Goal: Share content: Share content

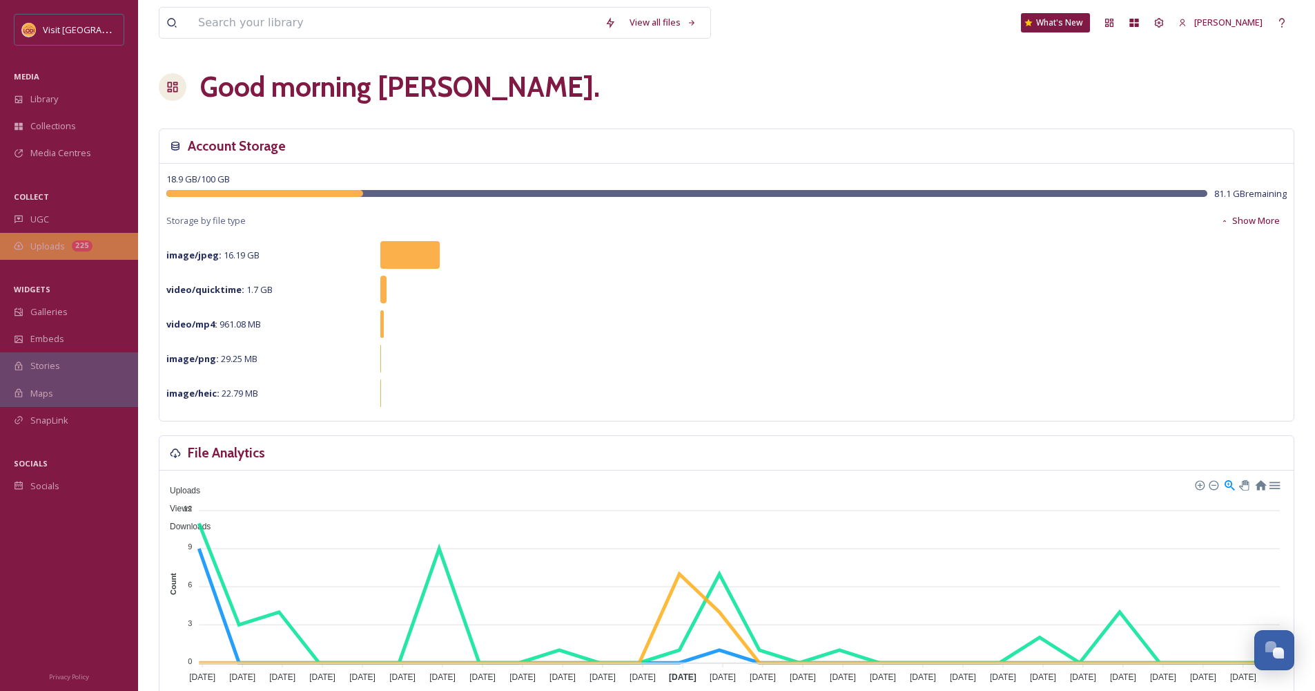
click at [52, 237] on div "Uploads 225" at bounding box center [69, 246] width 138 height 27
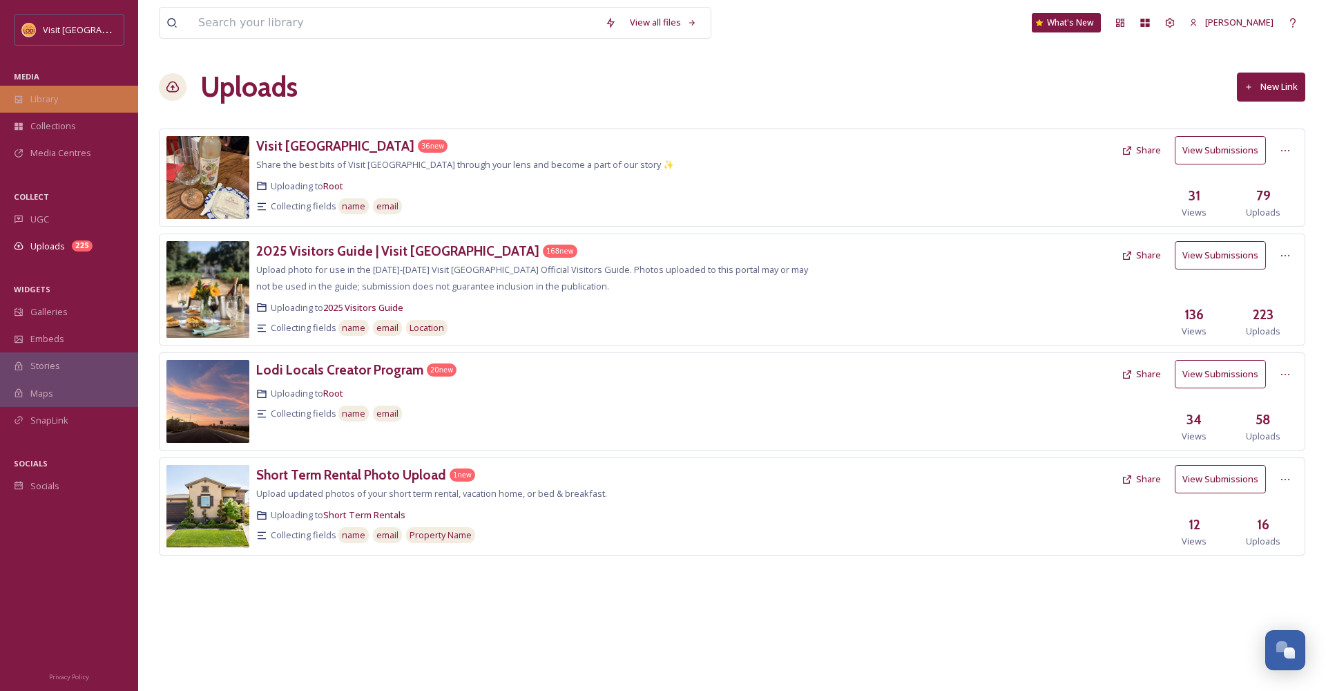
click at [42, 95] on span "Library" at bounding box center [44, 99] width 28 height 13
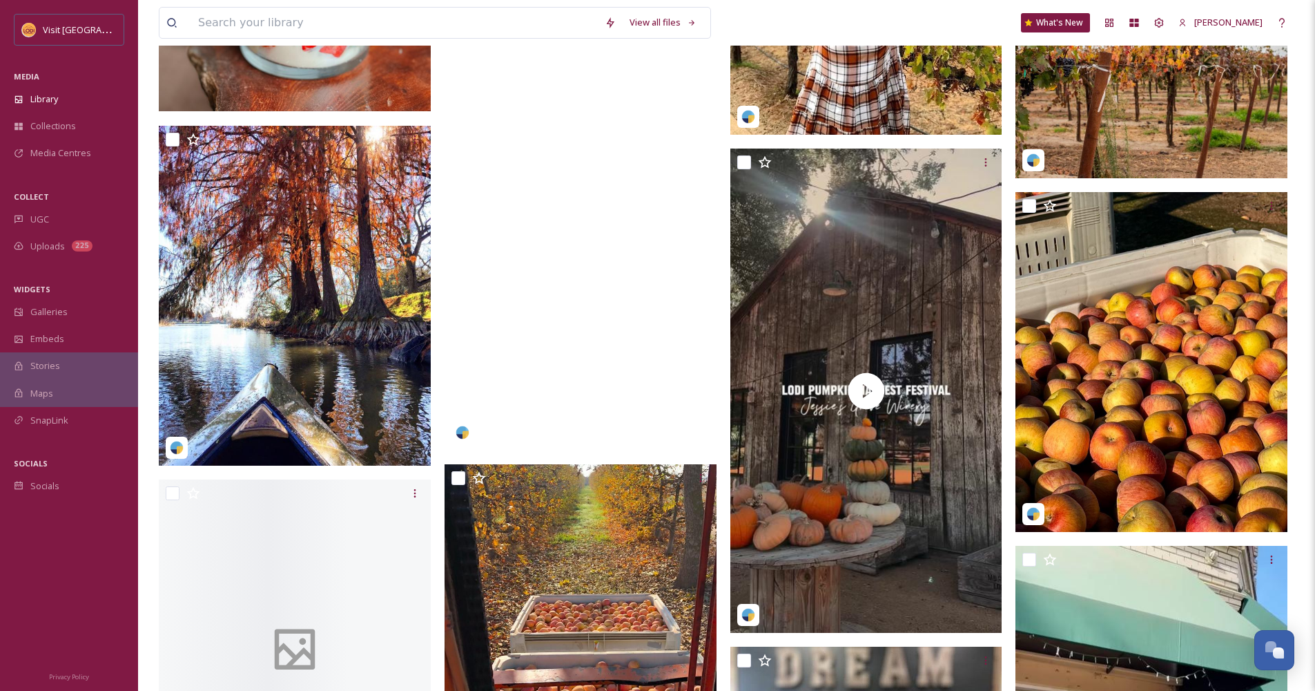
scroll to position [1610, 0]
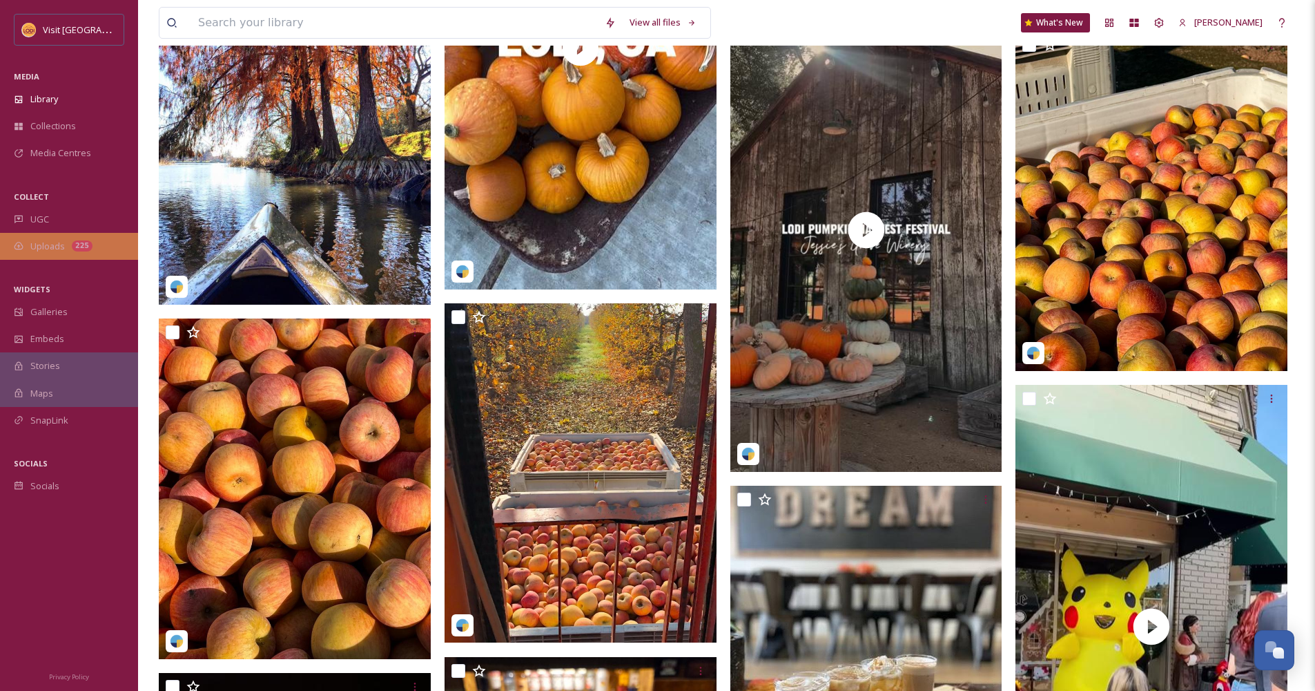
click at [72, 255] on div "Uploads 225" at bounding box center [69, 246] width 138 height 27
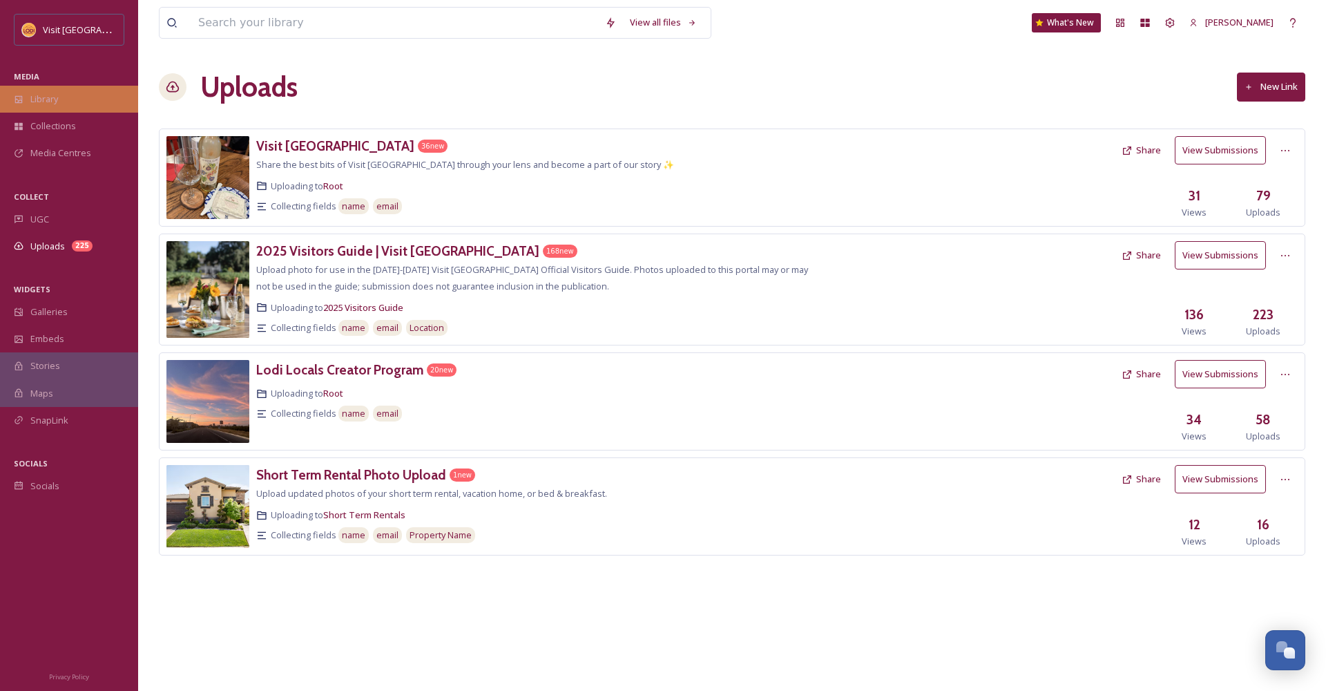
click at [68, 104] on div "Library" at bounding box center [69, 99] width 138 height 27
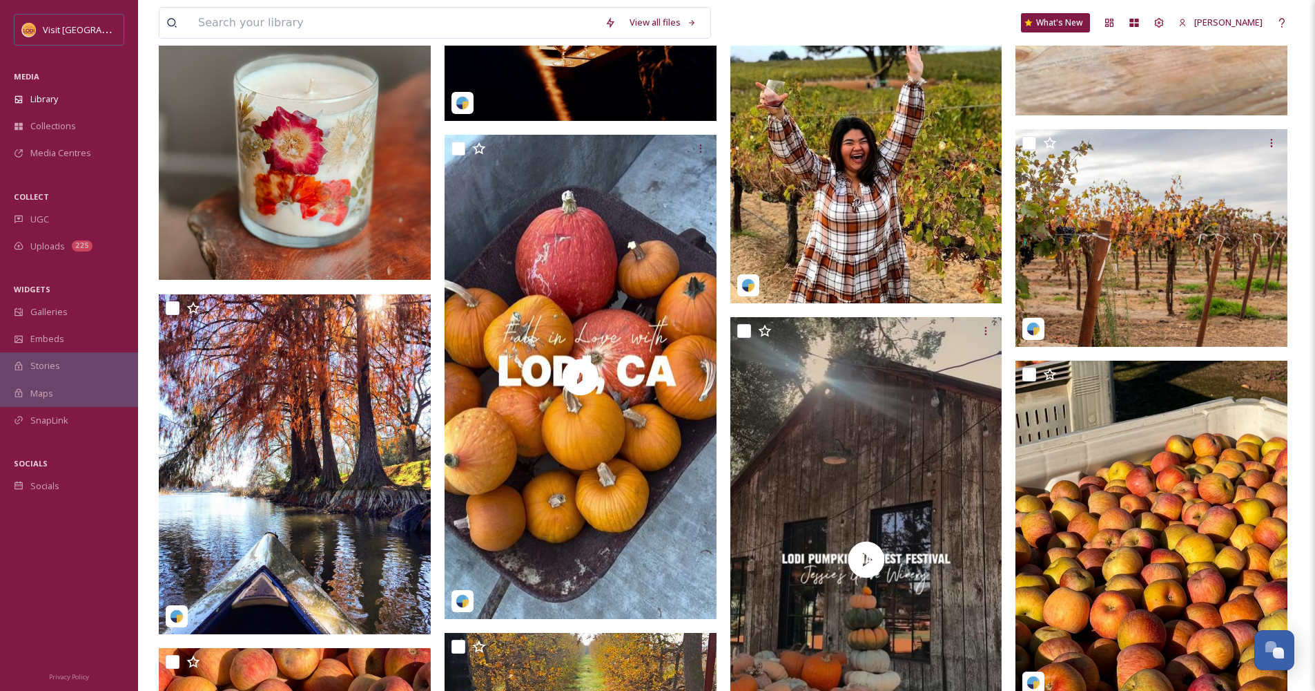
scroll to position [822, 0]
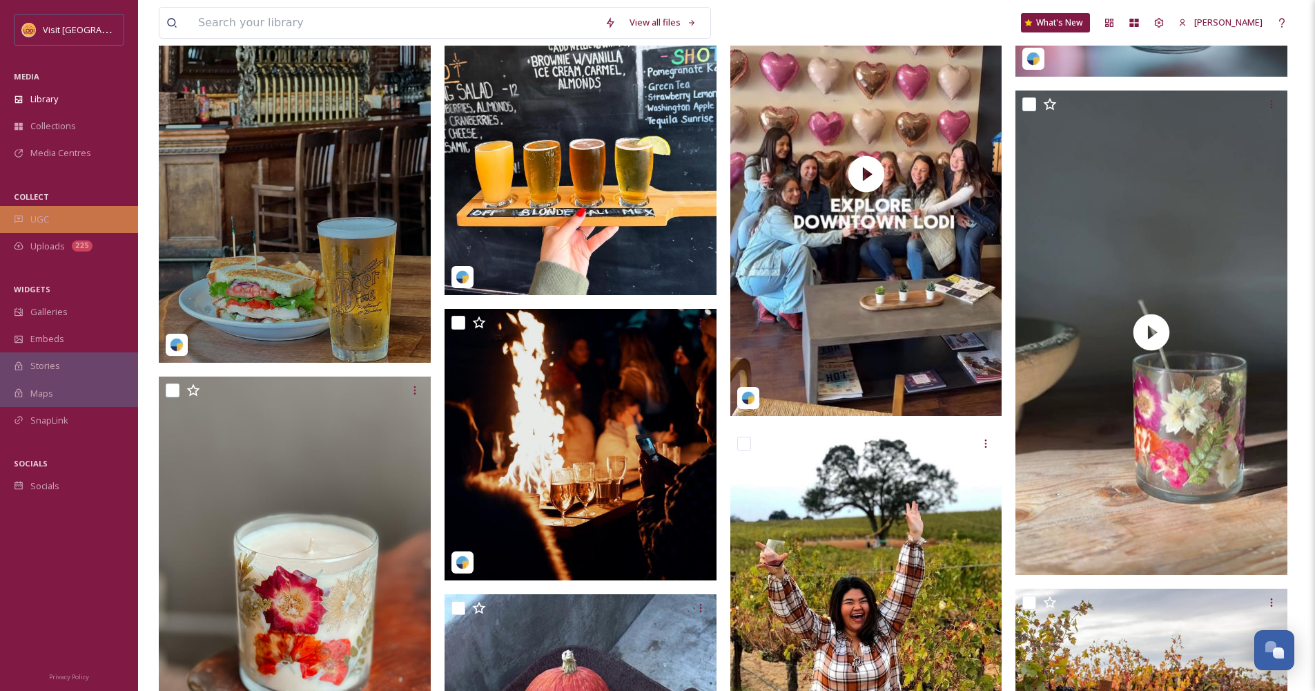
click at [59, 226] on div "UGC" at bounding box center [69, 219] width 138 height 27
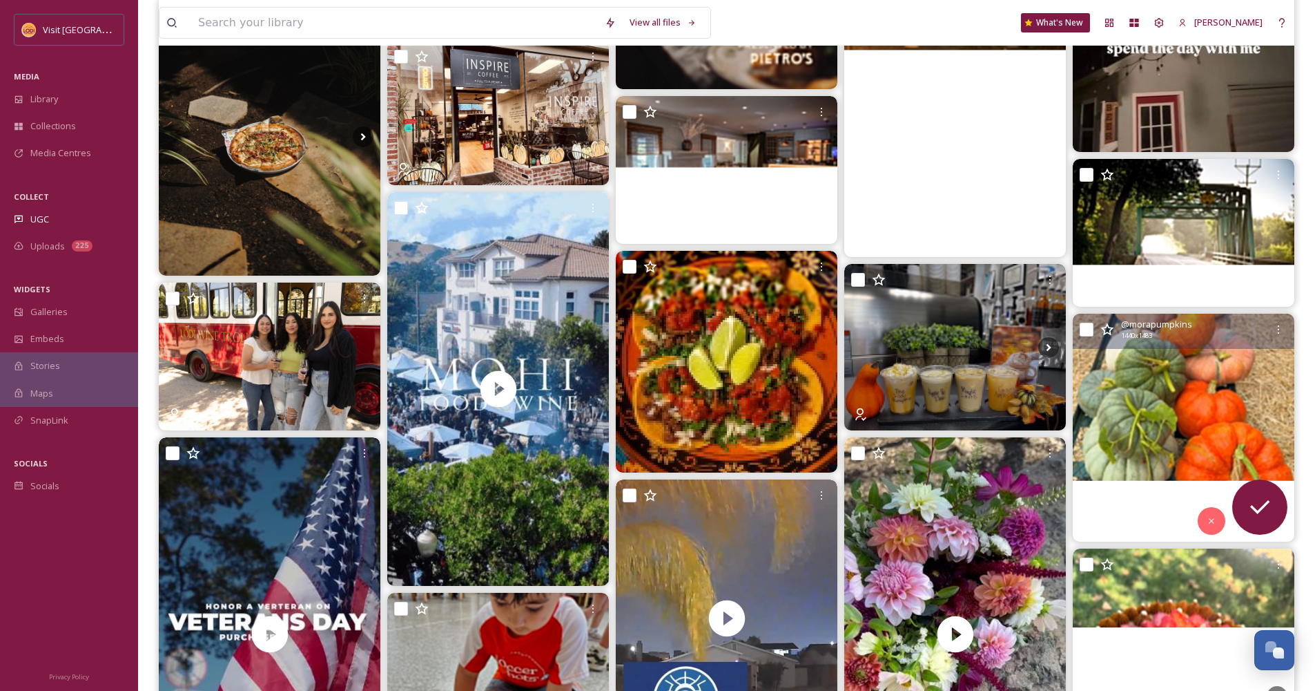
scroll to position [1097, 0]
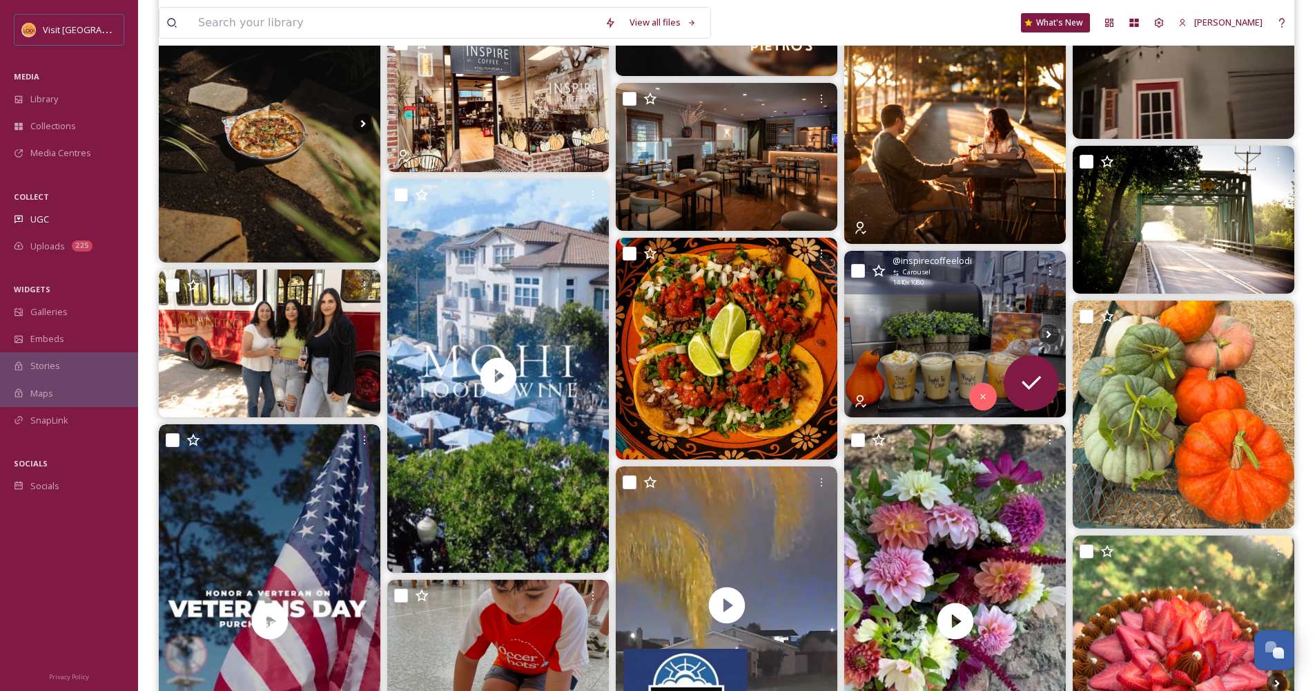
click at [943, 355] on img at bounding box center [955, 334] width 222 height 166
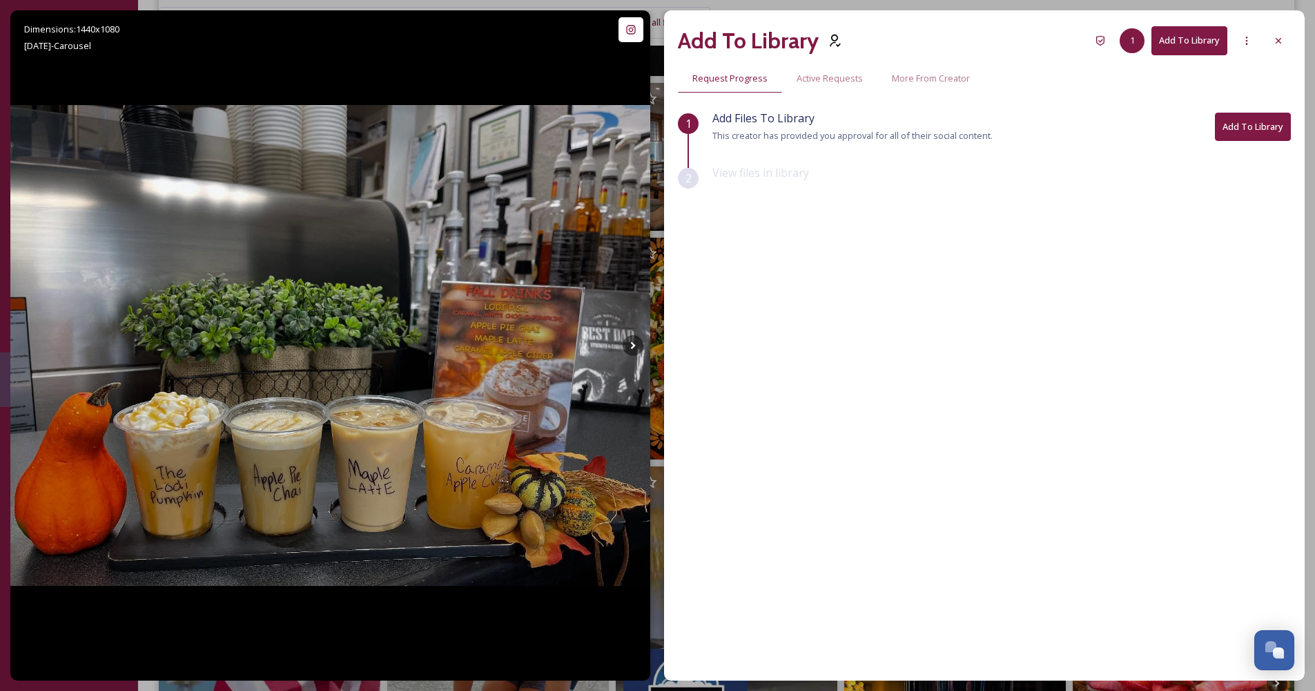
click at [1237, 127] on button "Add To Library" at bounding box center [1253, 127] width 76 height 28
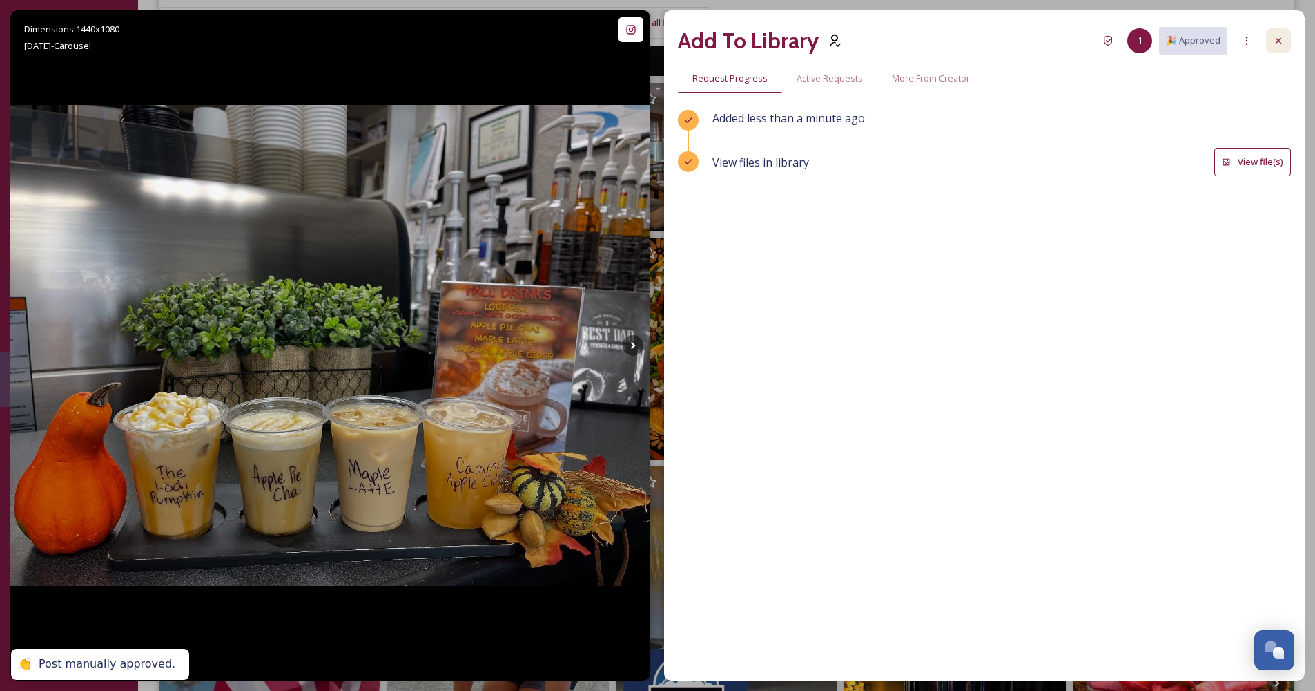
click at [1275, 38] on icon at bounding box center [1278, 40] width 11 height 11
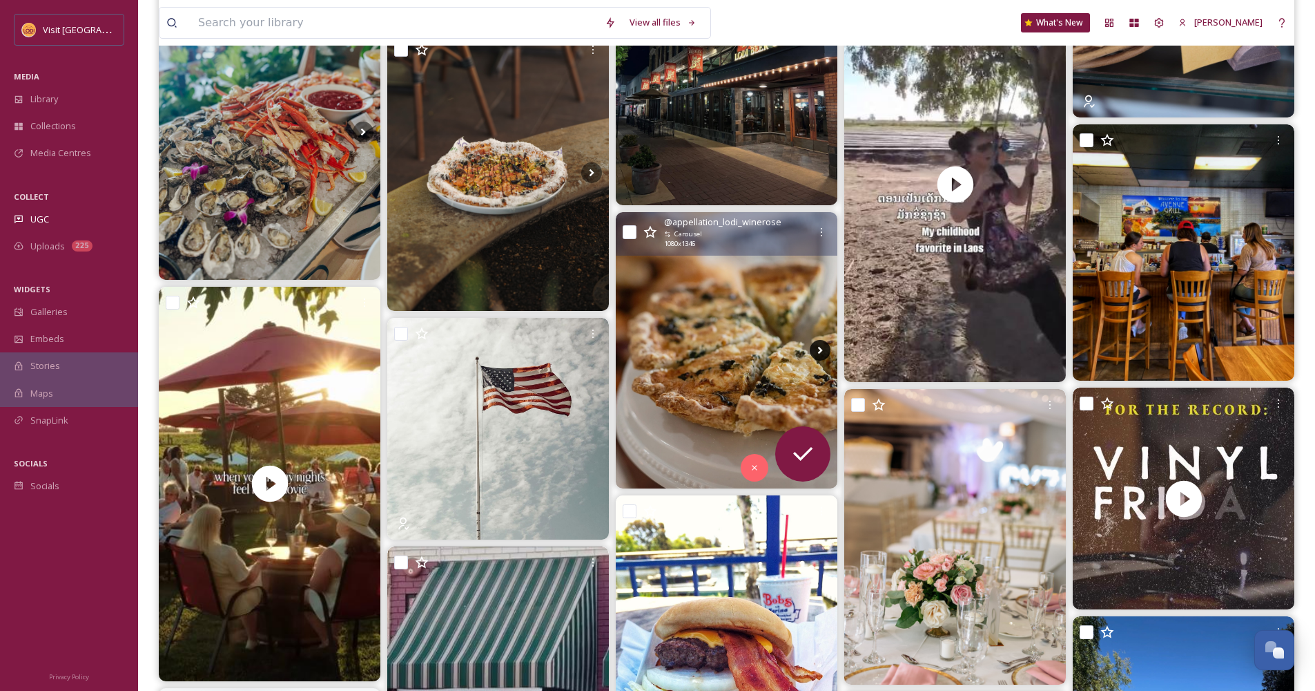
scroll to position [3566, 0]
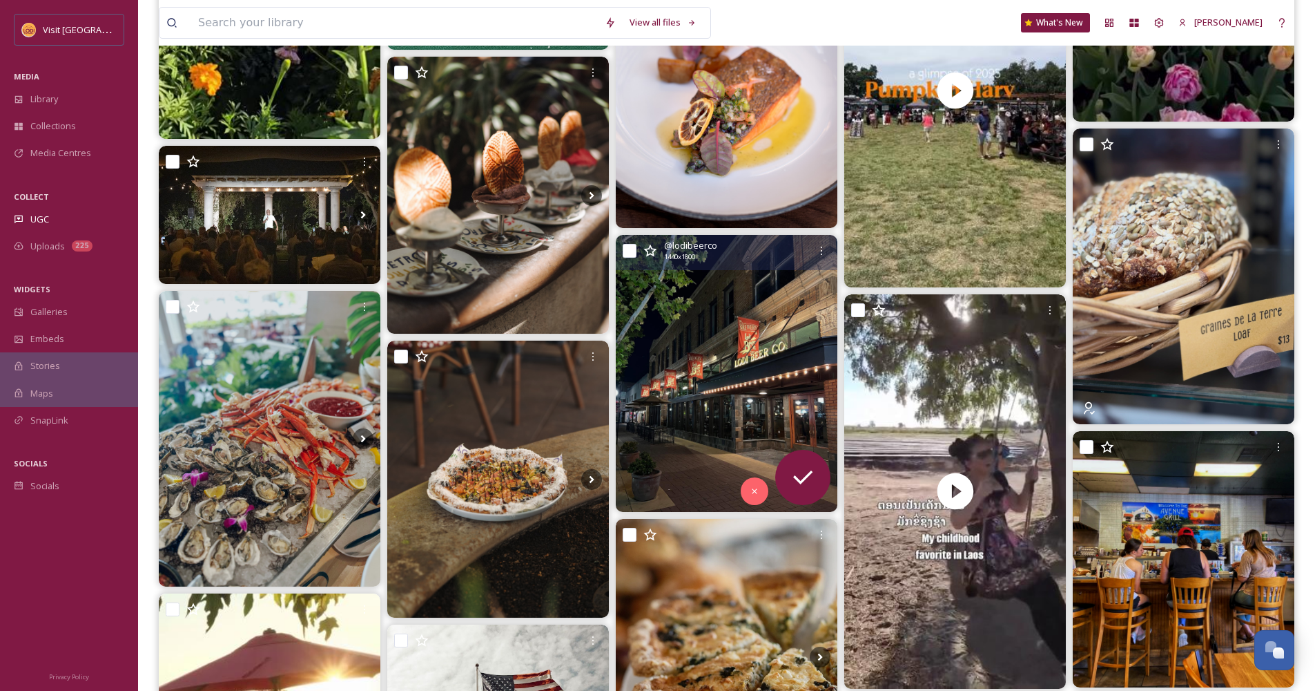
click at [780, 354] on img at bounding box center [727, 373] width 222 height 277
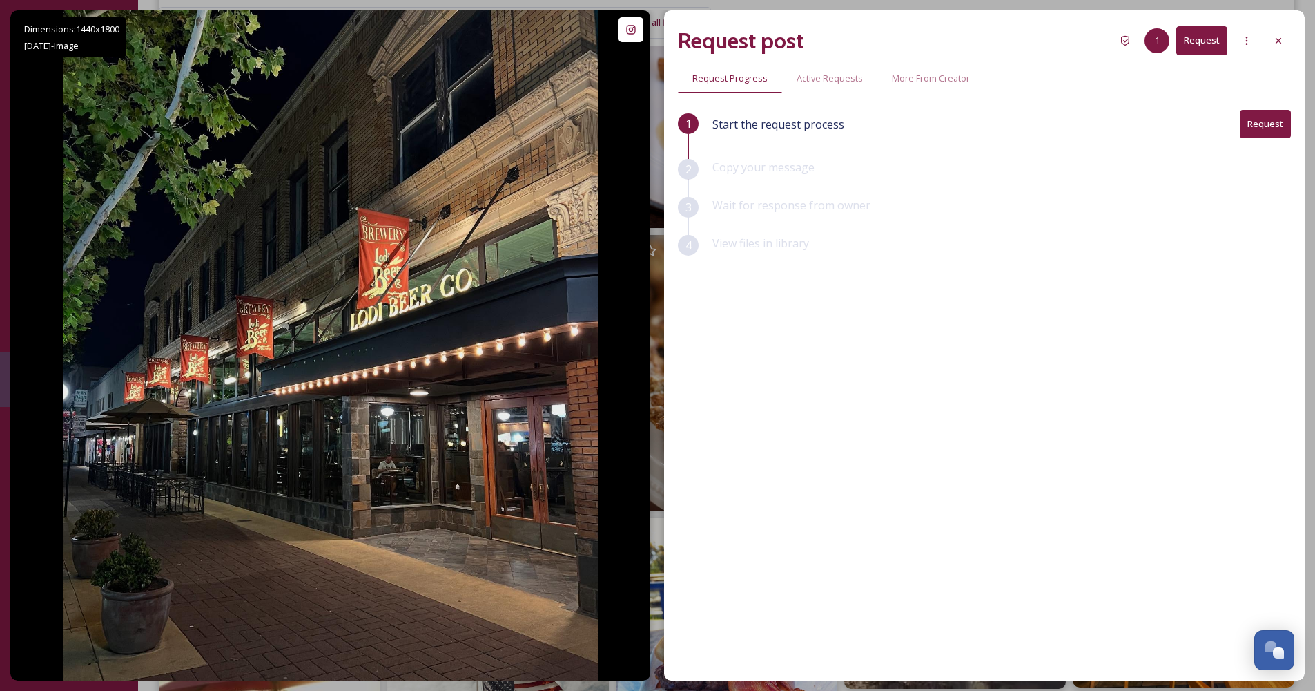
click at [1256, 126] on button "Request" at bounding box center [1265, 124] width 51 height 28
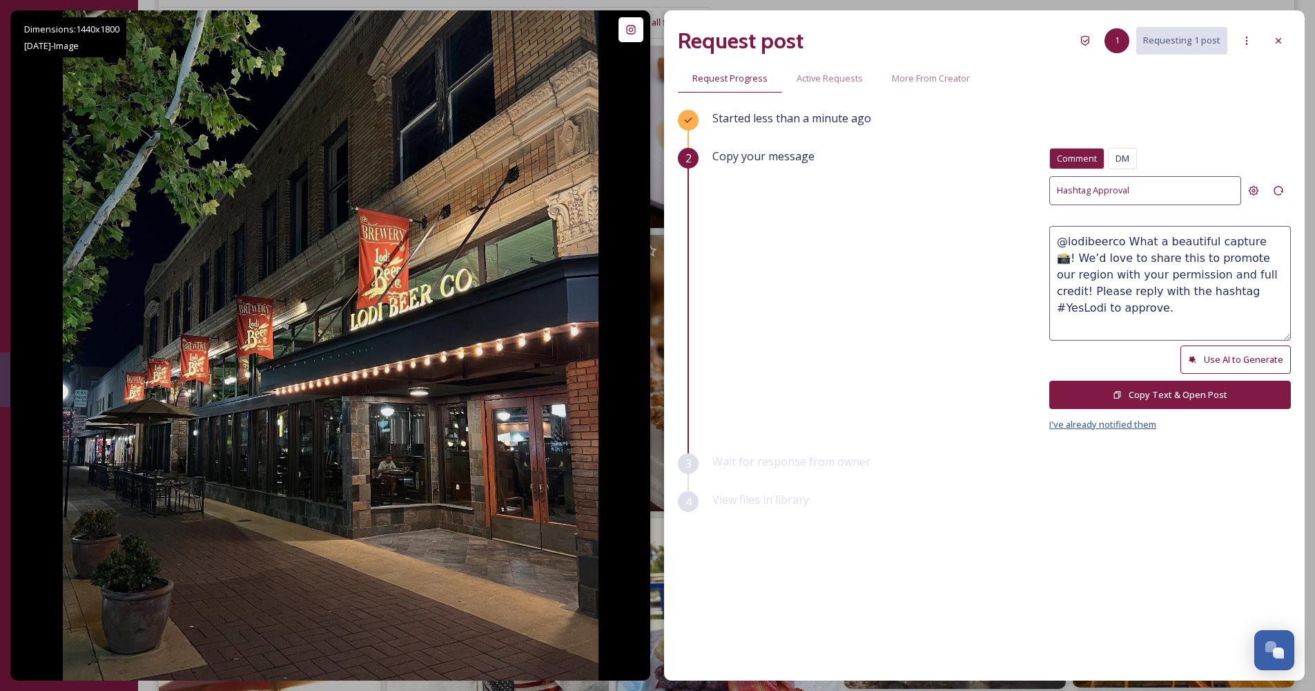
click at [1146, 421] on span "I've already notified them" at bounding box center [1103, 424] width 107 height 12
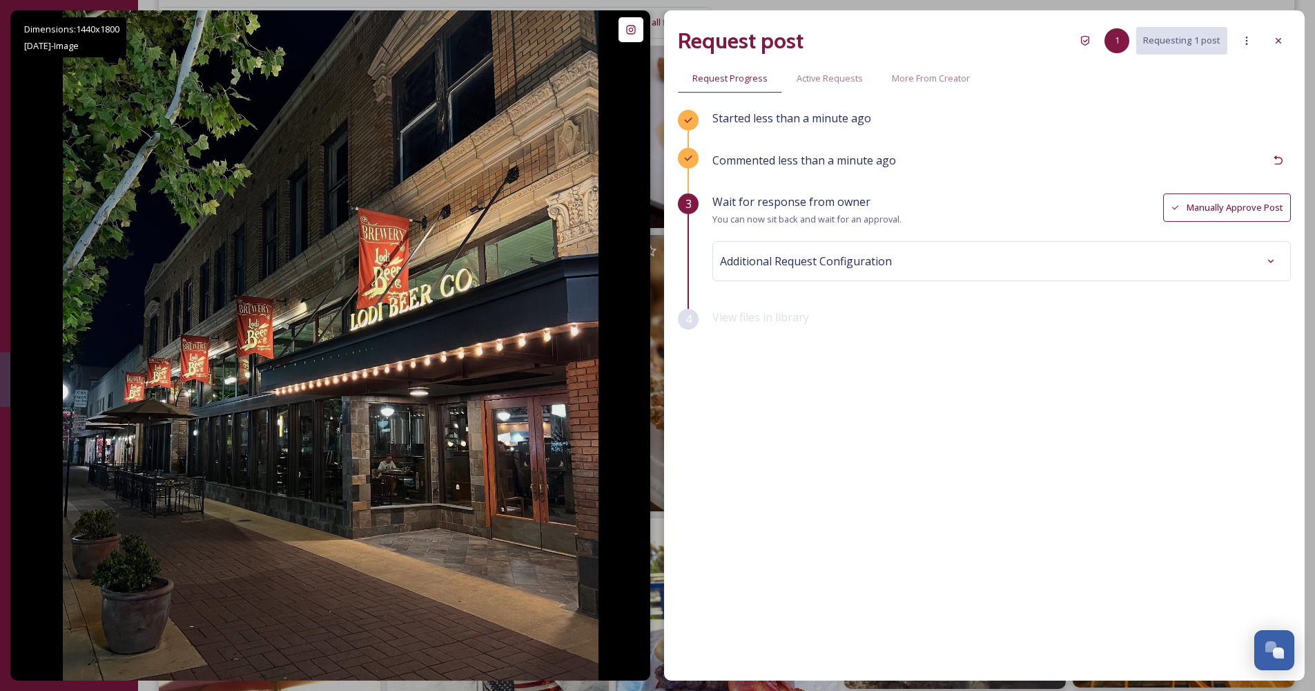
click at [1063, 262] on div "Additional Request Configuration" at bounding box center [1001, 261] width 563 height 25
click at [1284, 41] on div at bounding box center [1278, 40] width 25 height 25
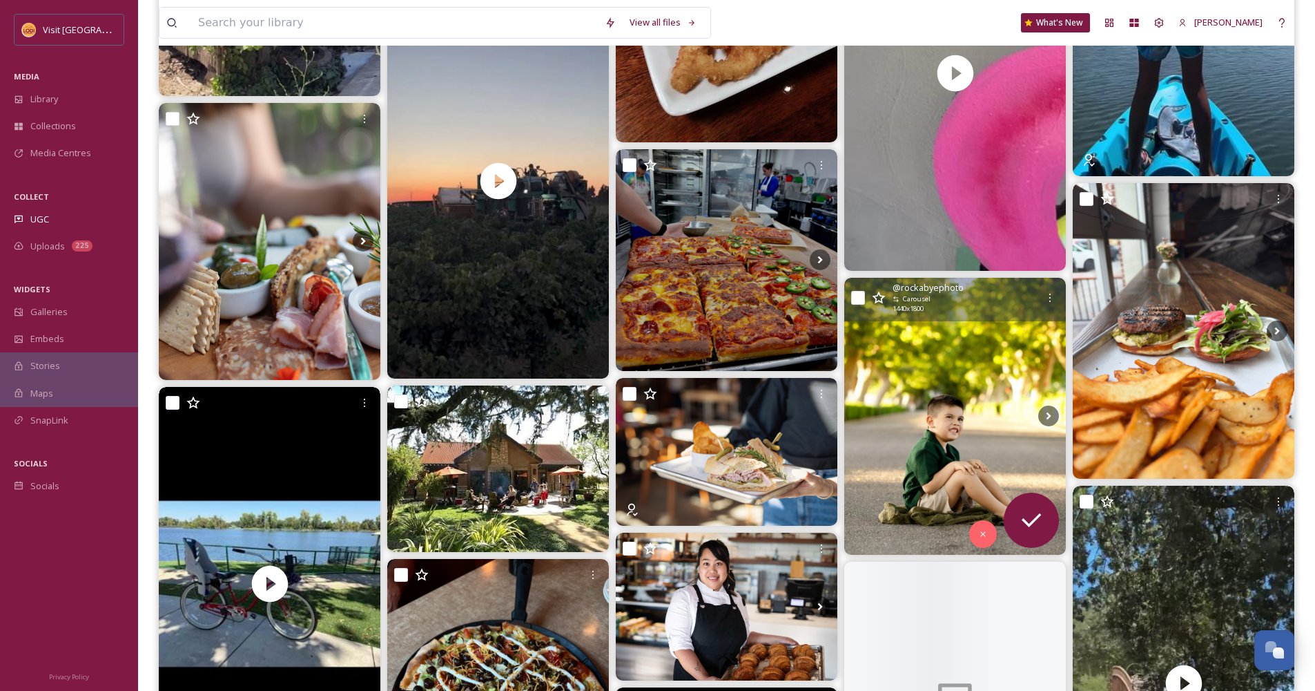
scroll to position [8053, 0]
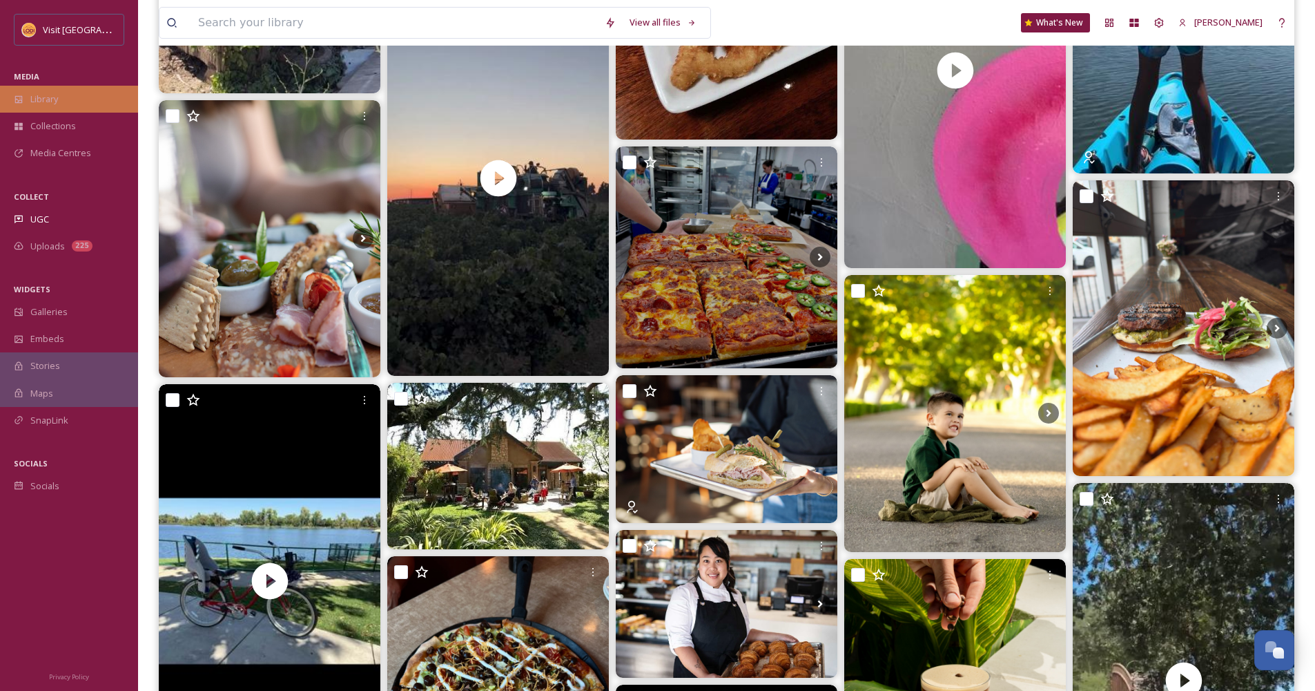
click at [72, 103] on div "Library" at bounding box center [69, 99] width 138 height 27
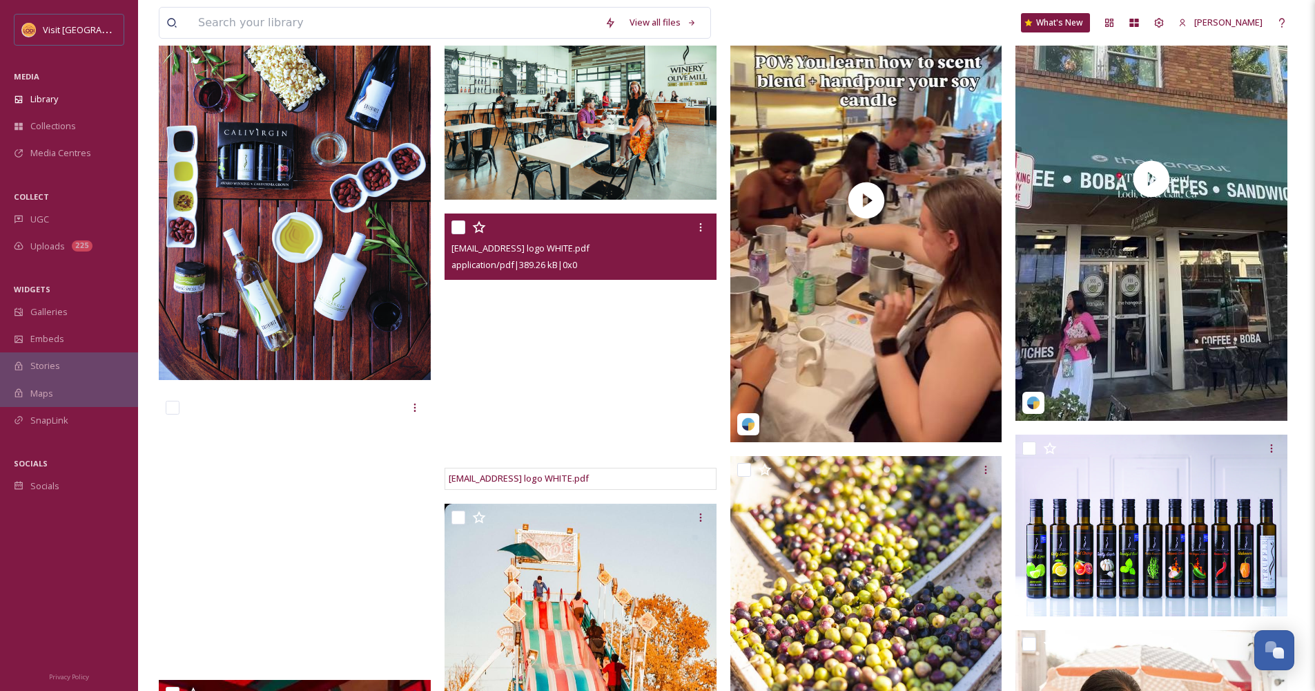
scroll to position [8337, 0]
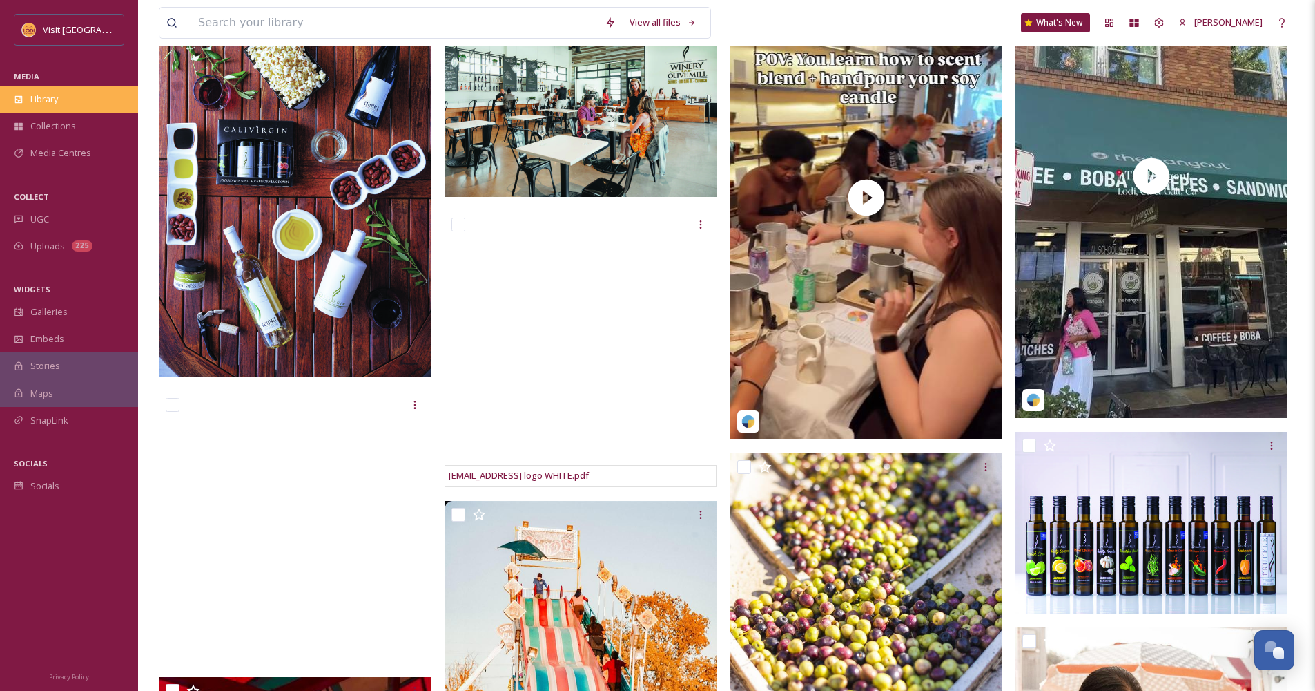
click at [41, 94] on span "Library" at bounding box center [44, 99] width 28 height 13
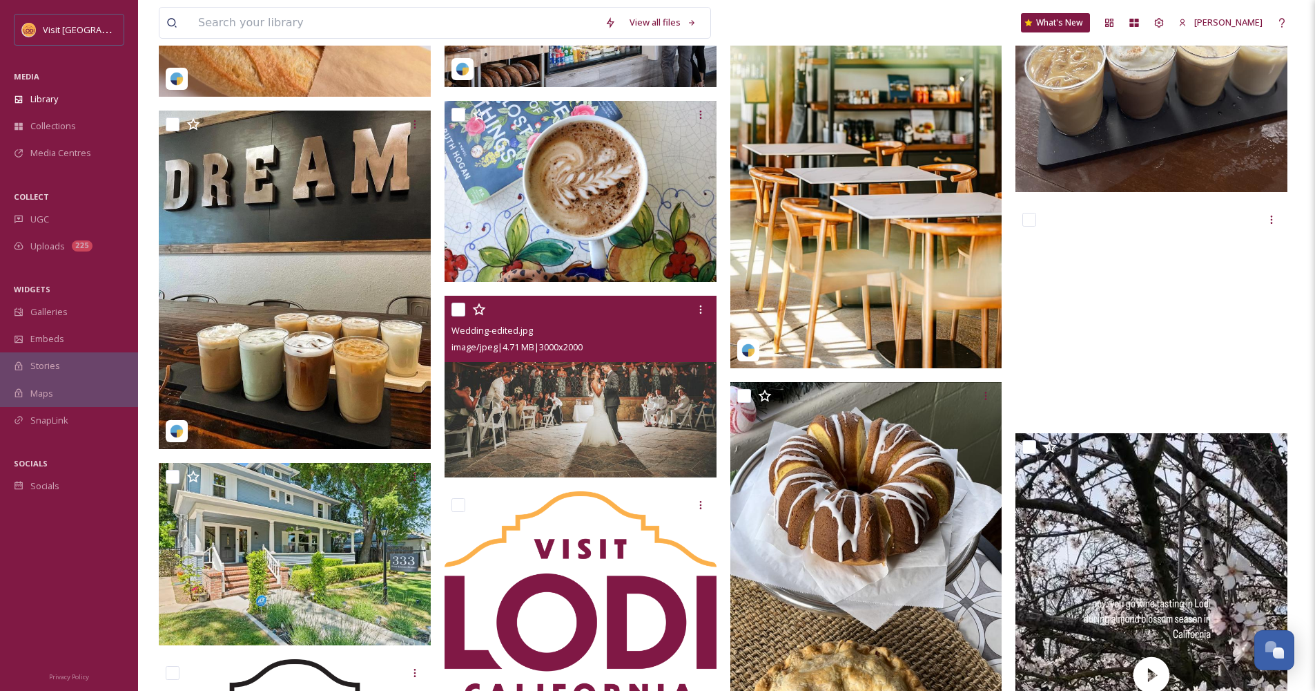
scroll to position [4349, 0]
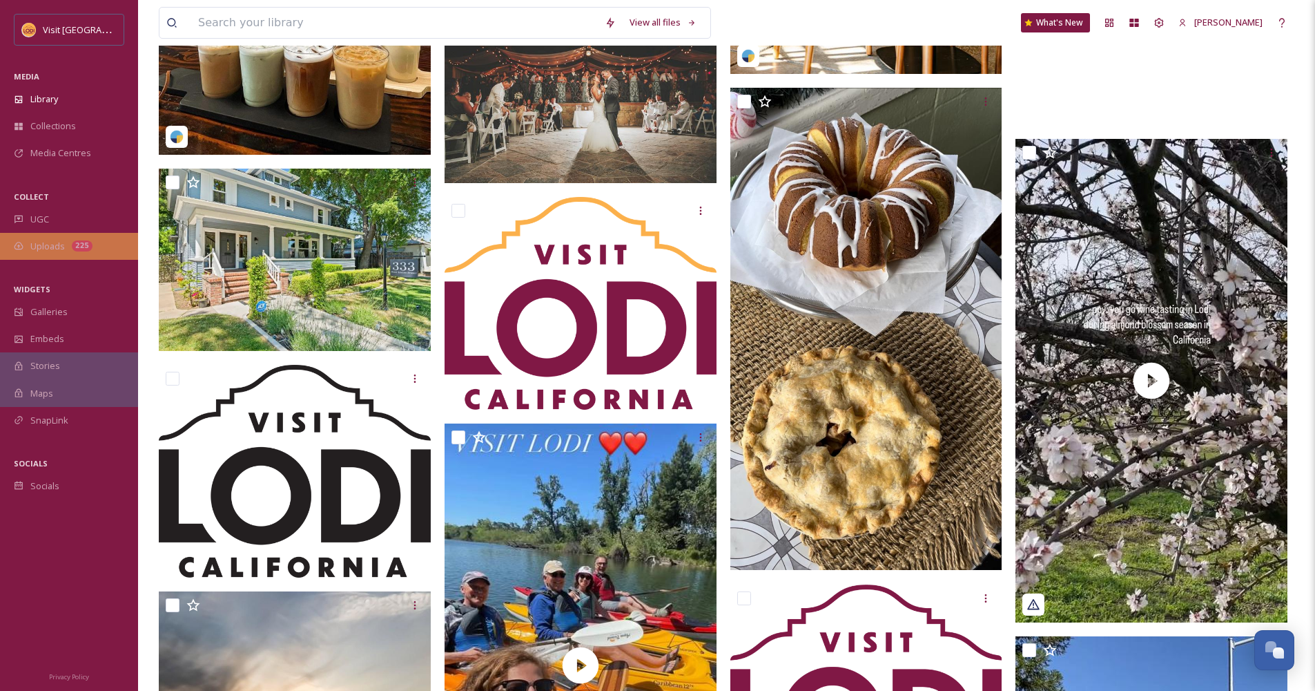
click at [55, 240] on span "Uploads" at bounding box center [47, 246] width 35 height 13
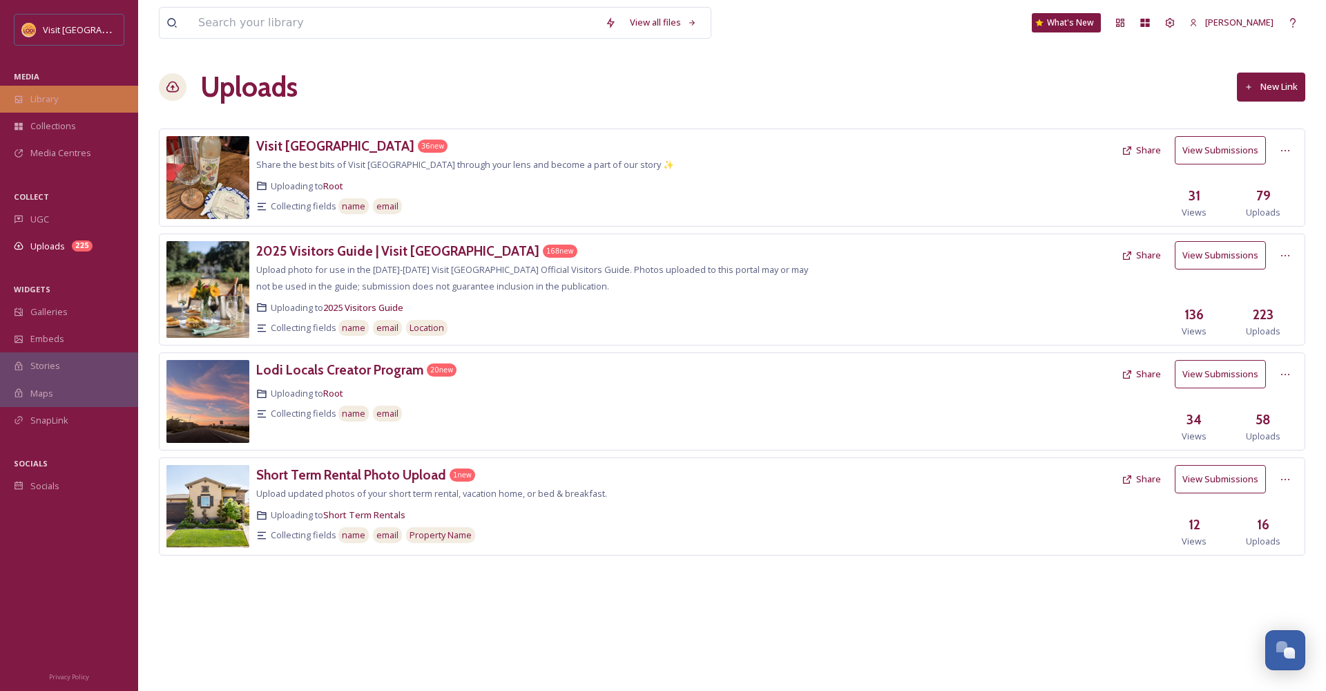
click at [87, 95] on div "Library" at bounding box center [69, 99] width 138 height 27
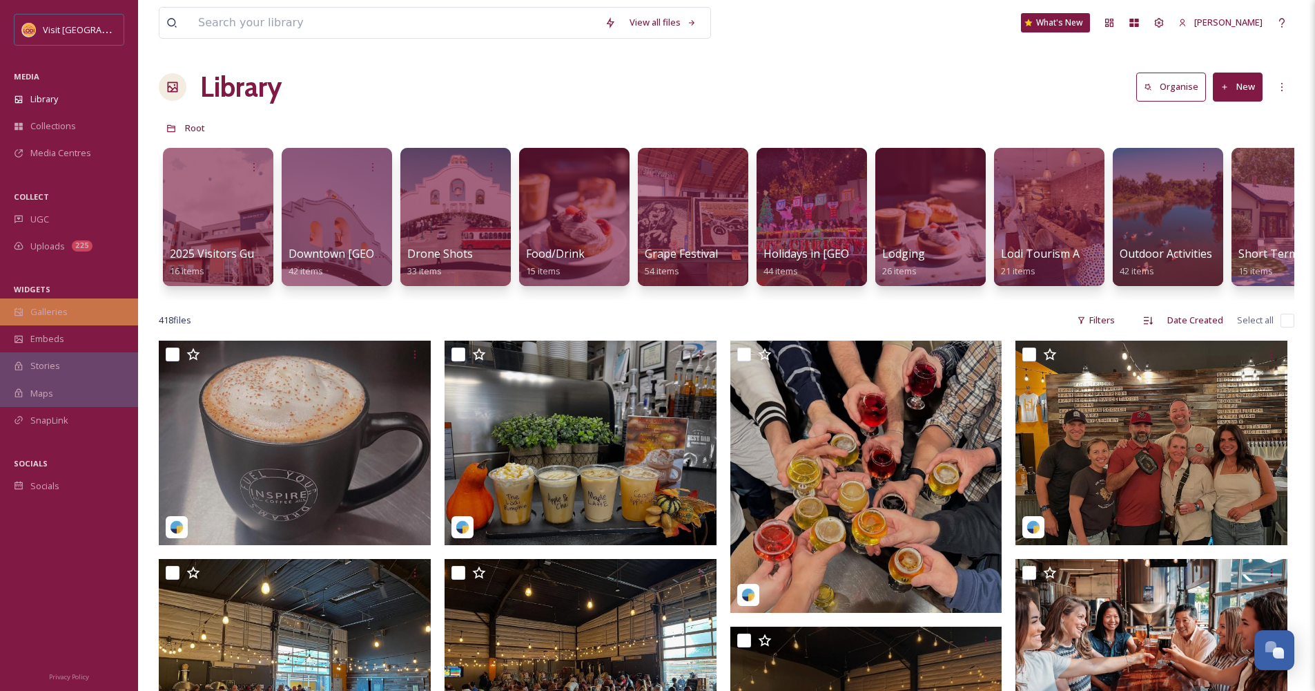
click at [42, 316] on span "Galleries" at bounding box center [48, 311] width 37 height 13
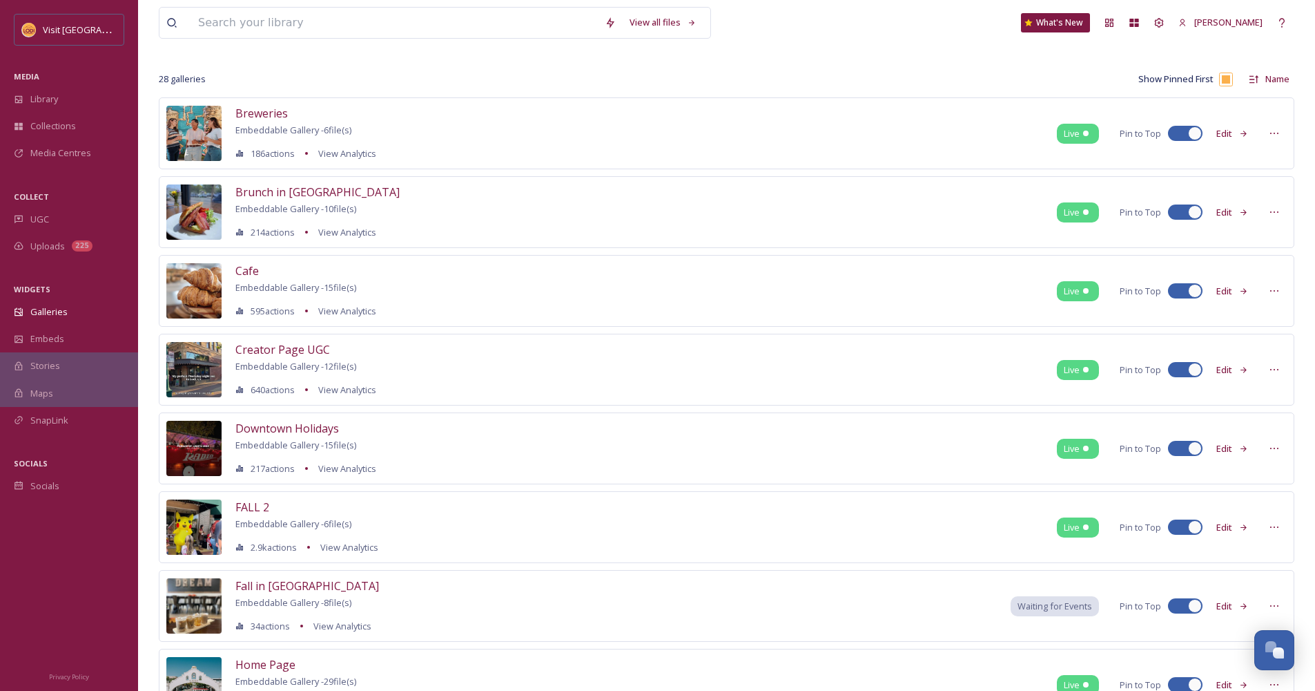
scroll to position [99, 0]
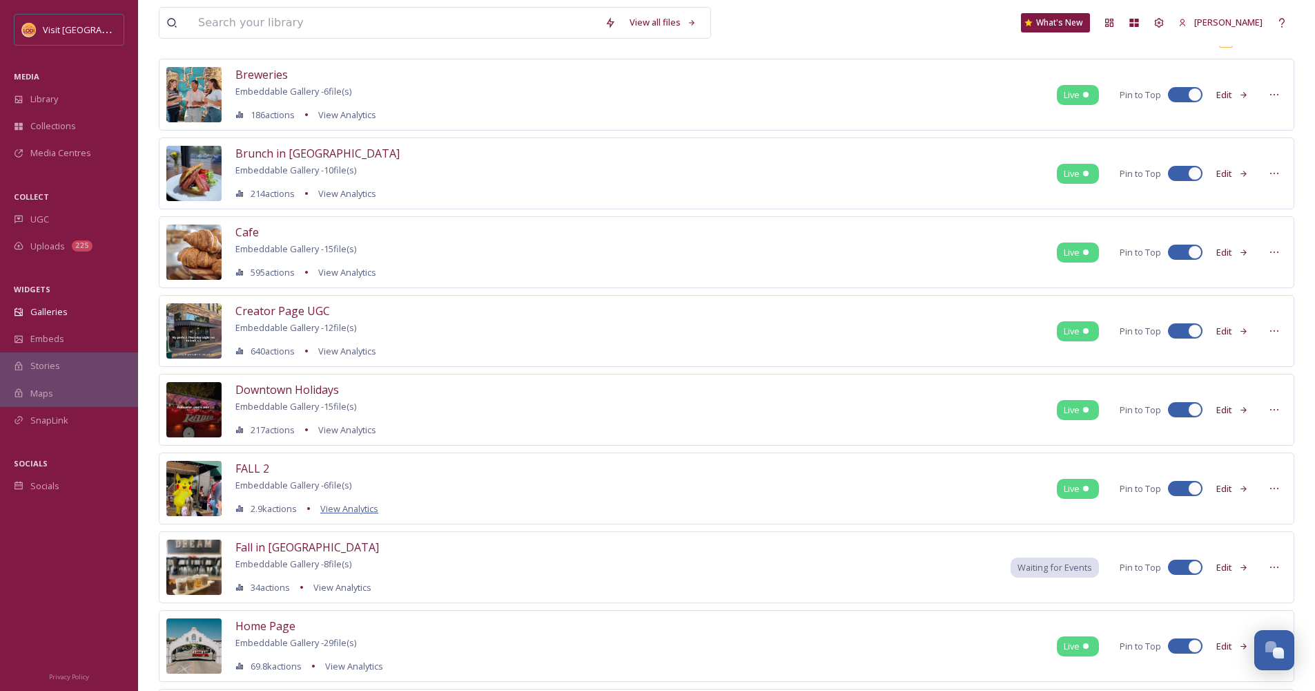
click at [340, 512] on span "View Analytics" at bounding box center [349, 508] width 58 height 12
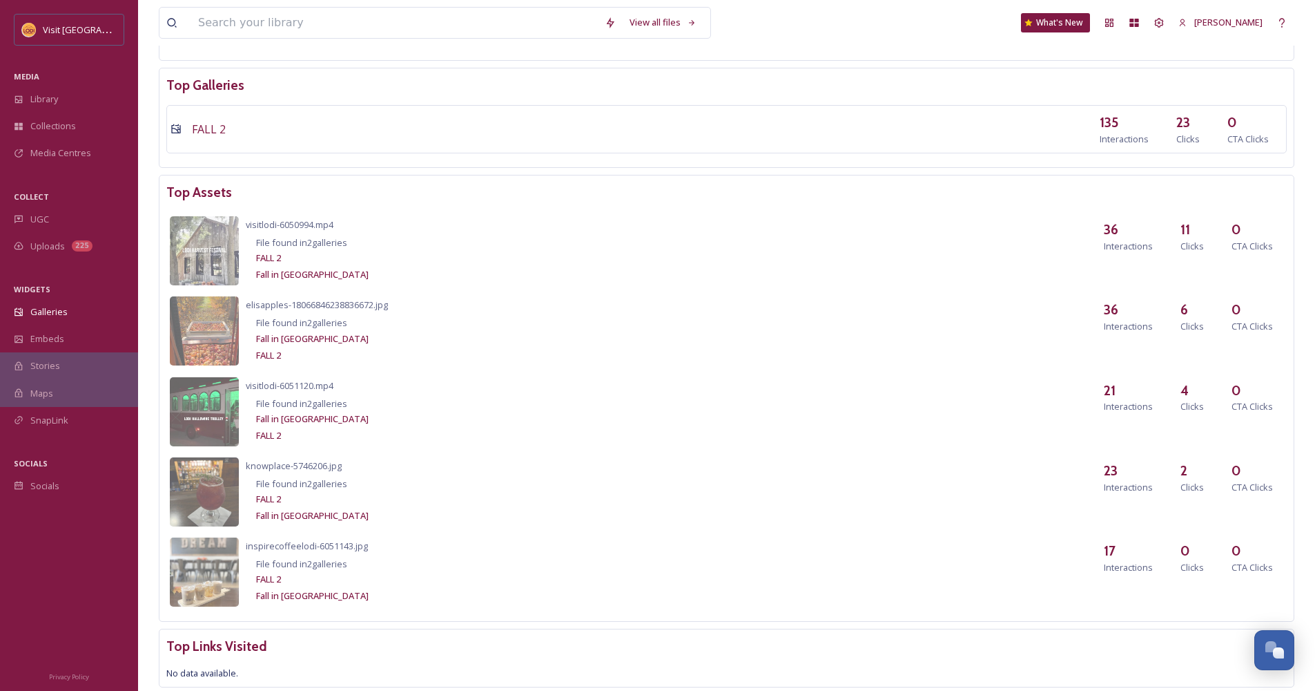
scroll to position [123, 0]
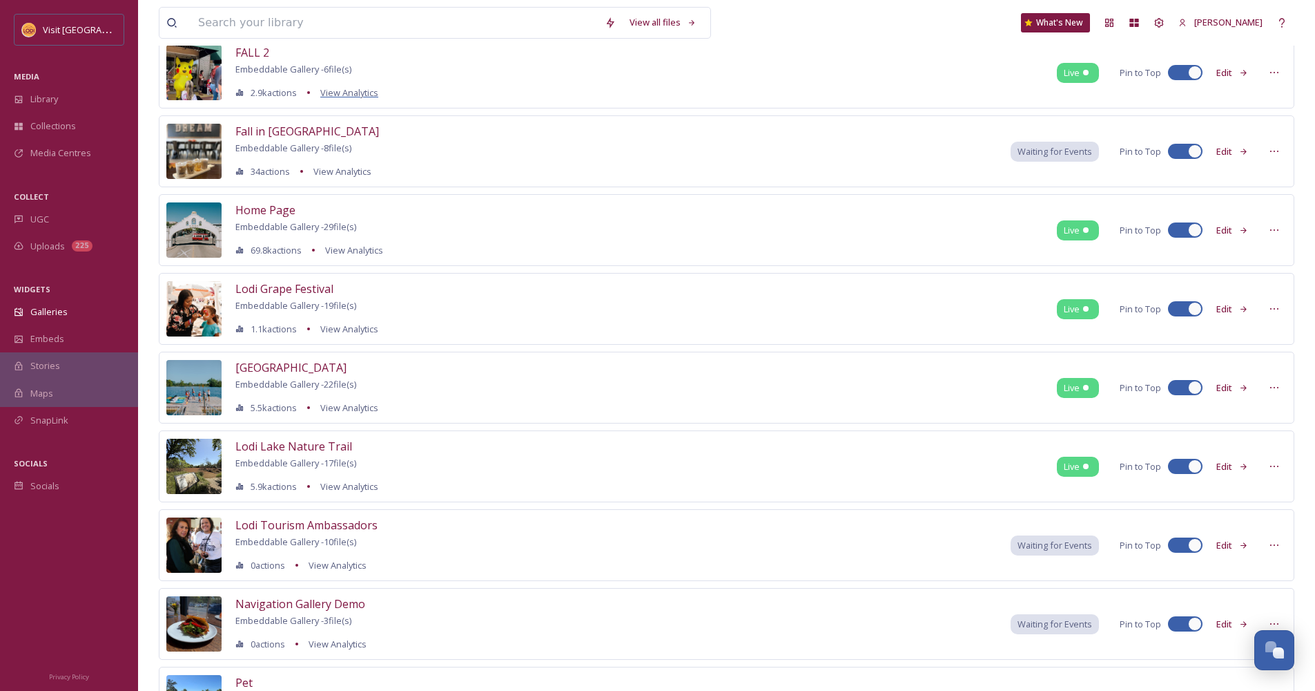
scroll to position [231, 0]
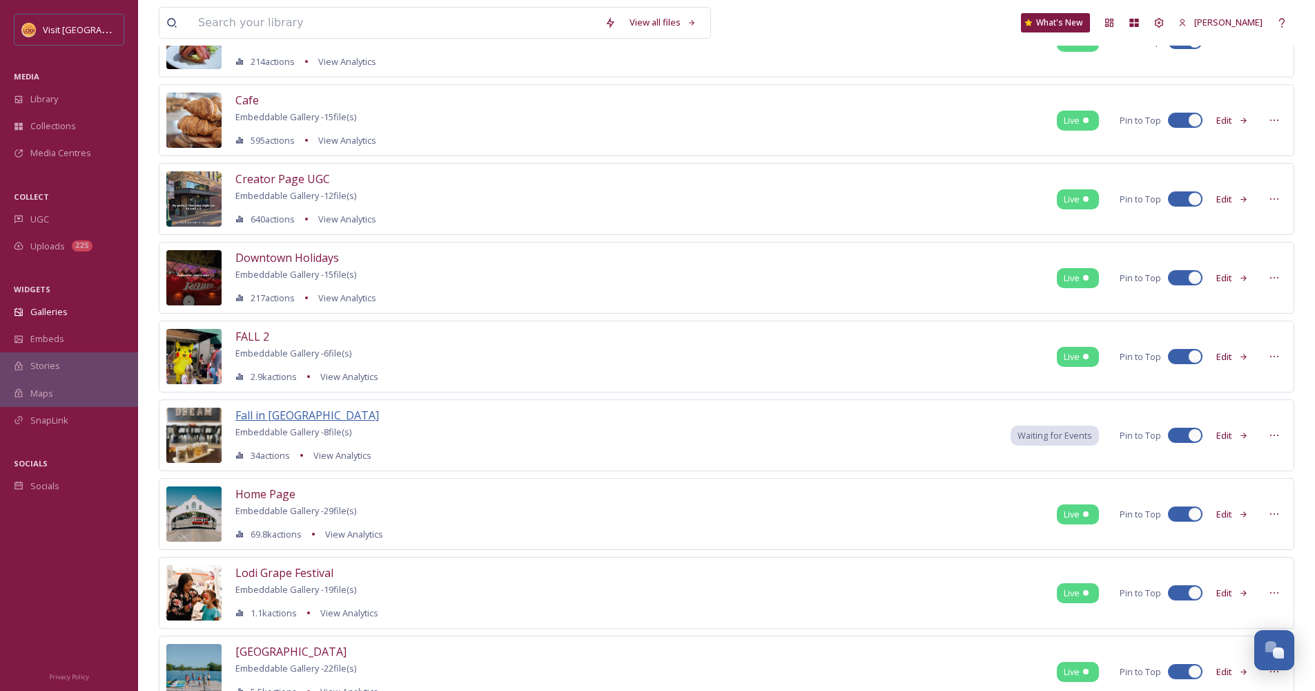
click at [270, 420] on span "Fall in [GEOGRAPHIC_DATA]" at bounding box center [307, 414] width 144 height 15
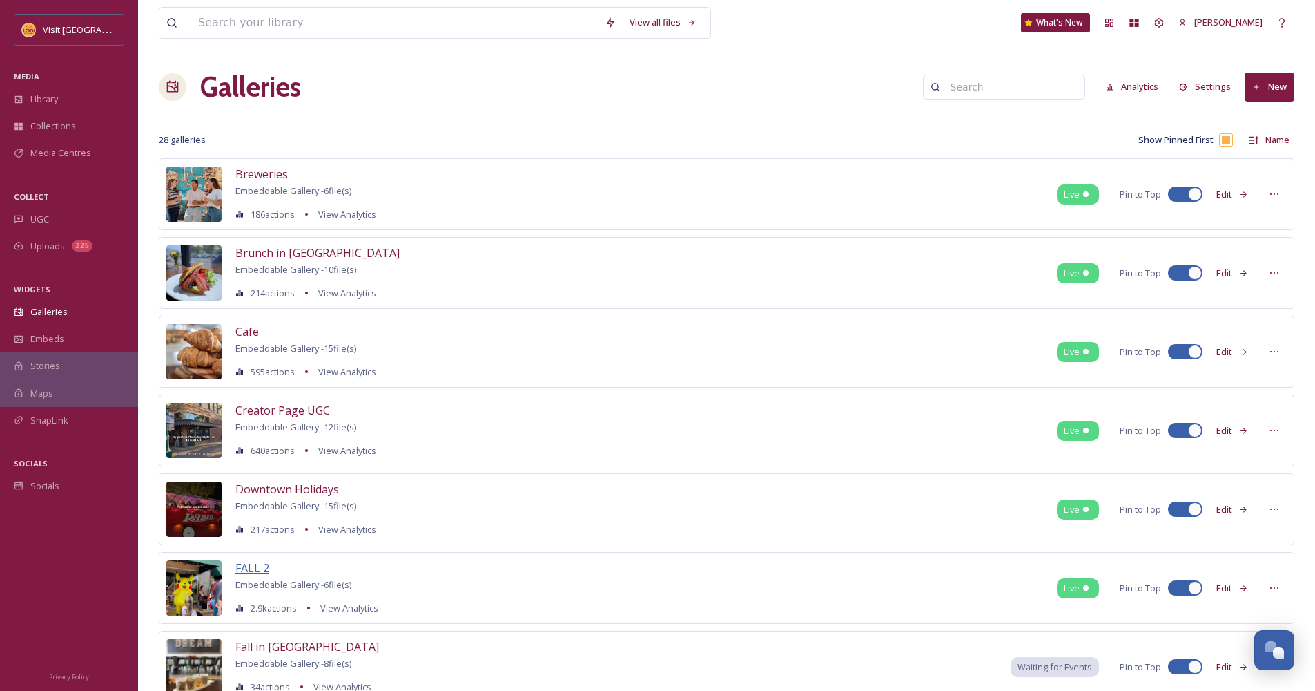
click at [255, 572] on span "FALL 2" at bounding box center [252, 567] width 34 height 15
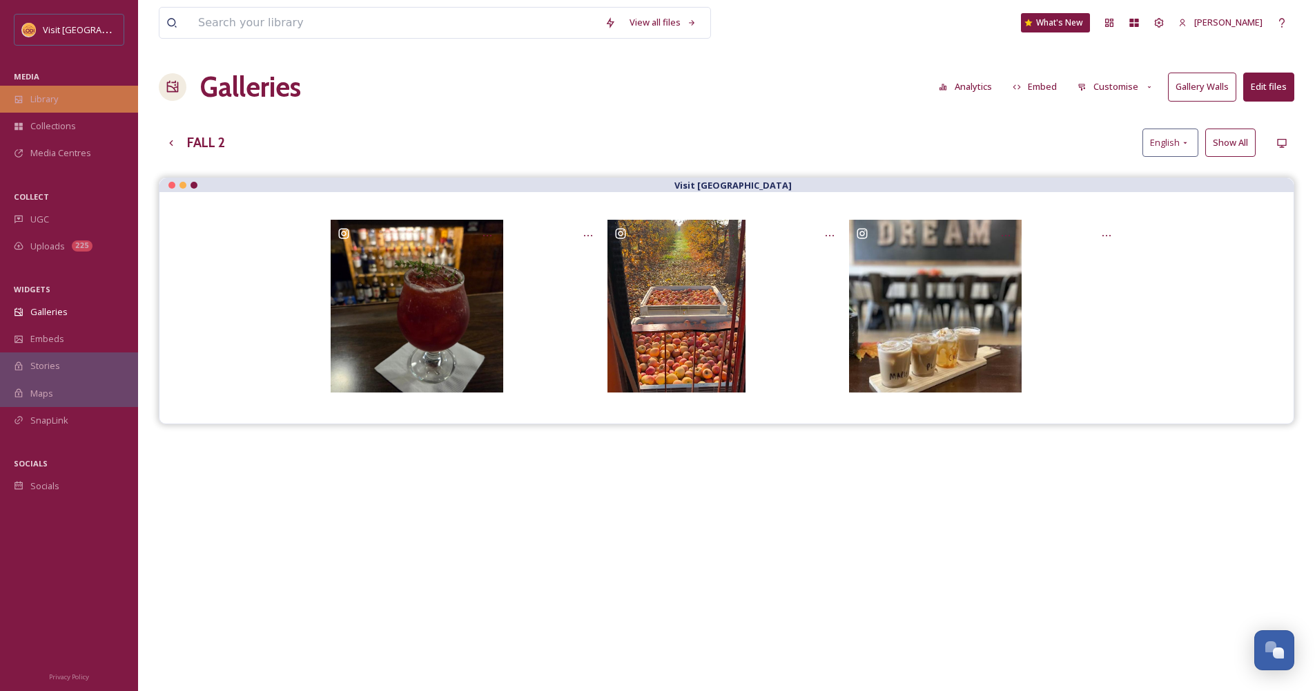
click at [62, 99] on div "Library" at bounding box center [69, 99] width 138 height 27
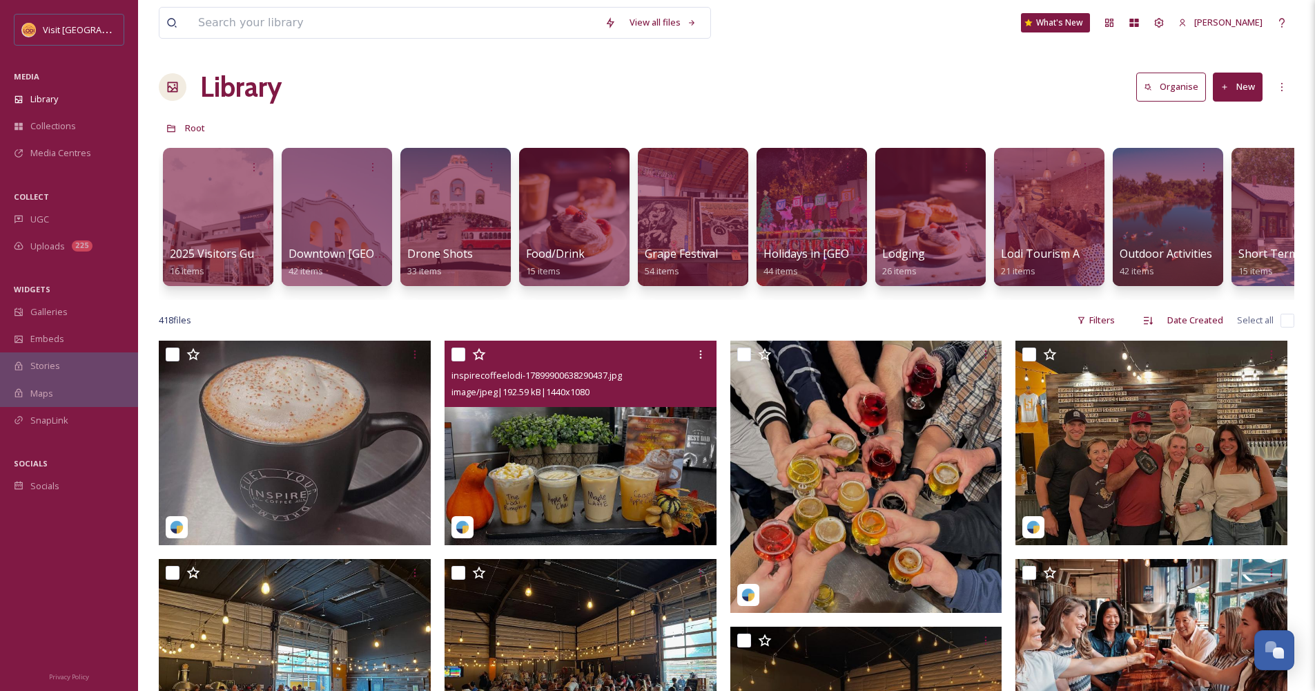
click at [452, 361] on input "checkbox" at bounding box center [459, 354] width 14 height 14
checkbox input "true"
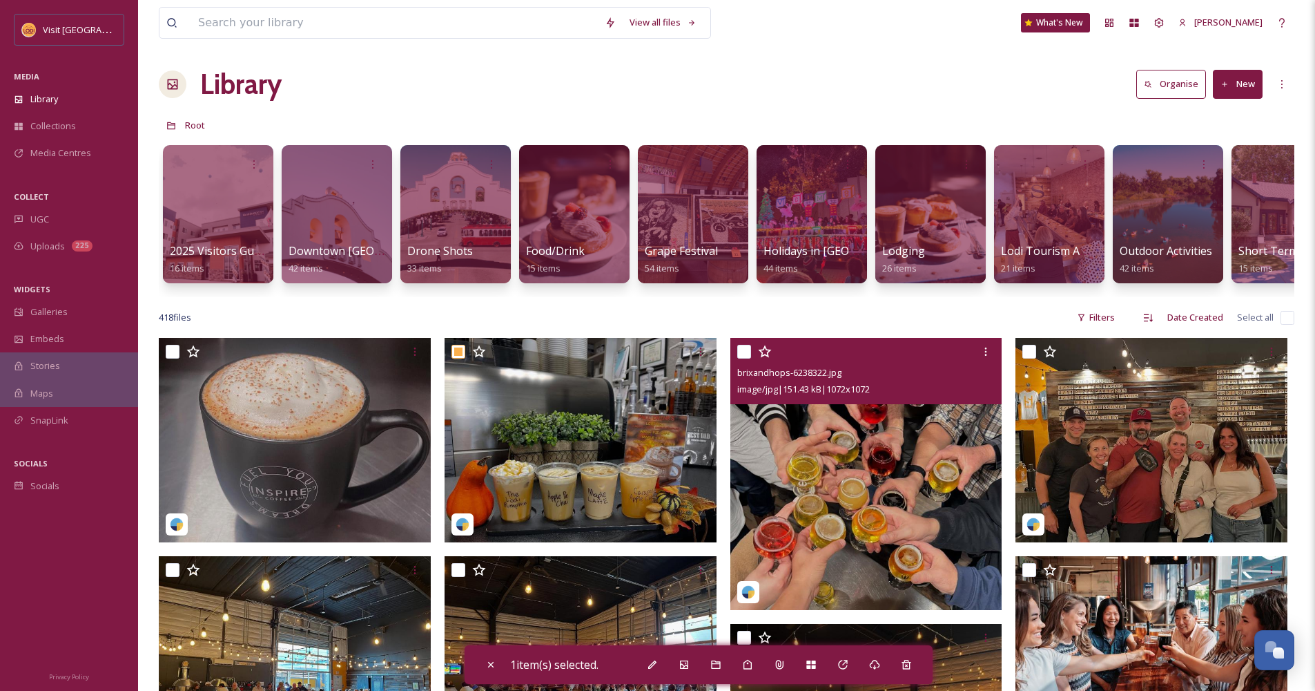
scroll to position [24, 0]
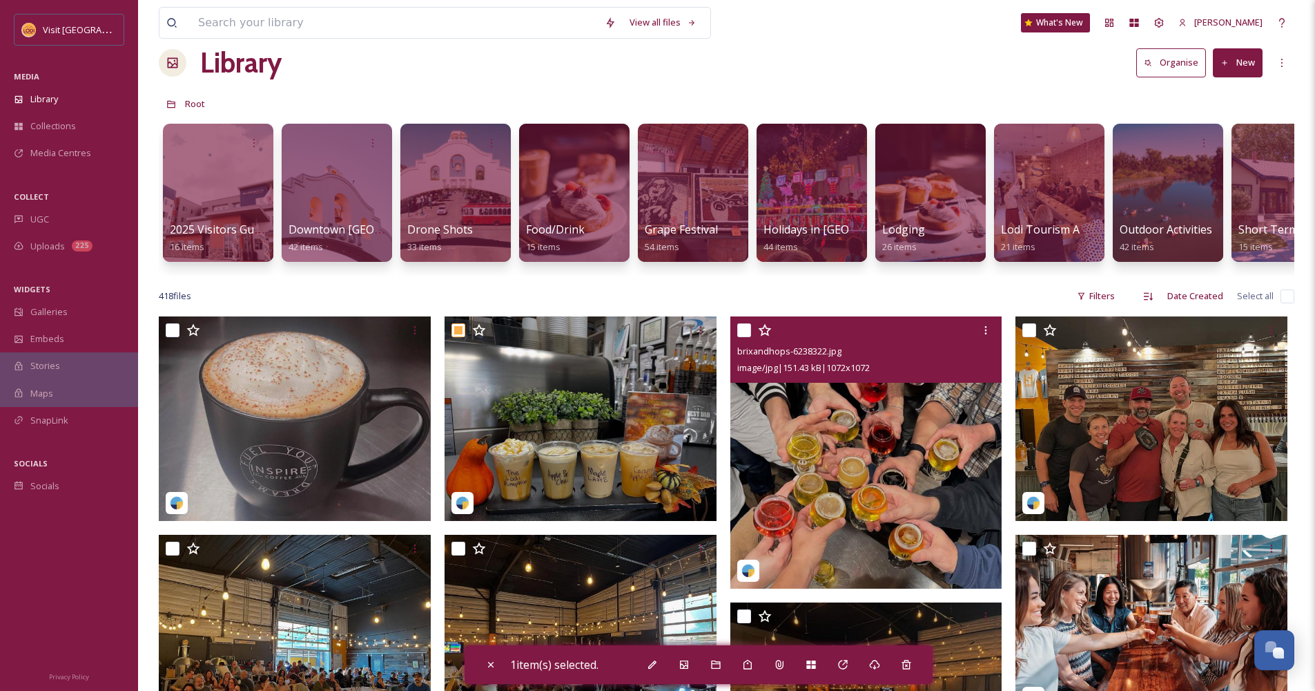
click at [740, 337] on input "checkbox" at bounding box center [744, 330] width 14 height 14
checkbox input "true"
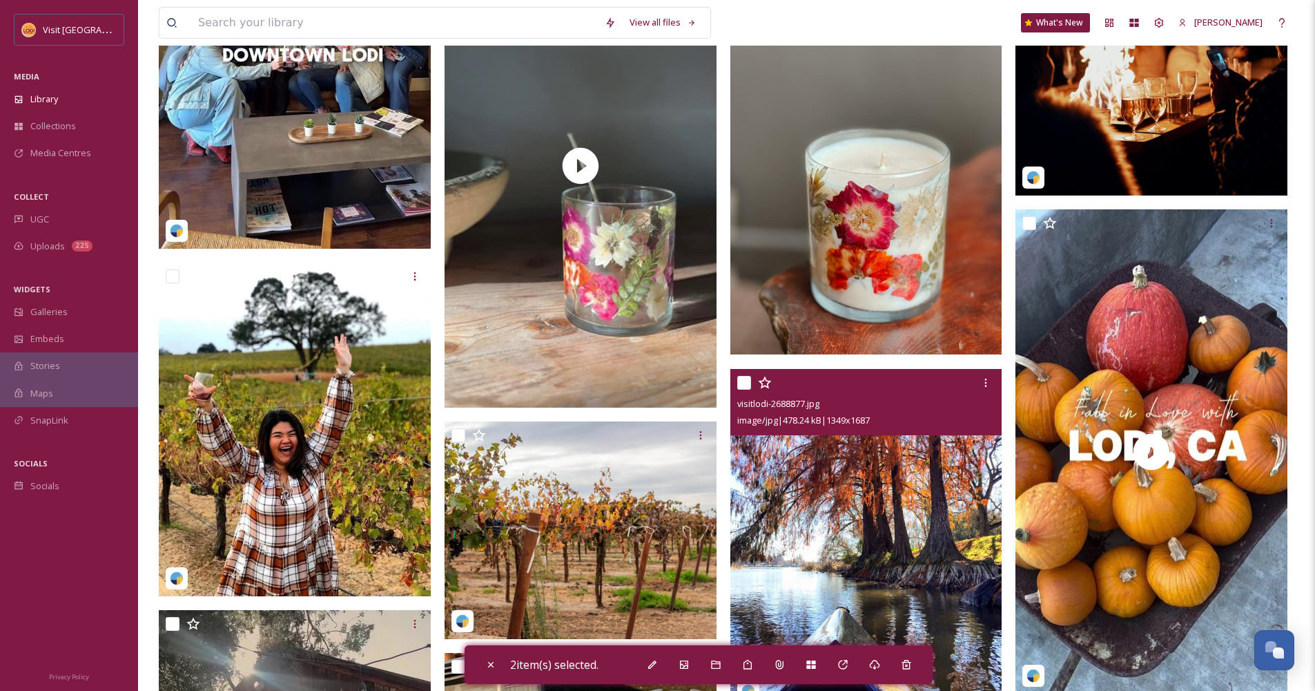
scroll to position [1228, 0]
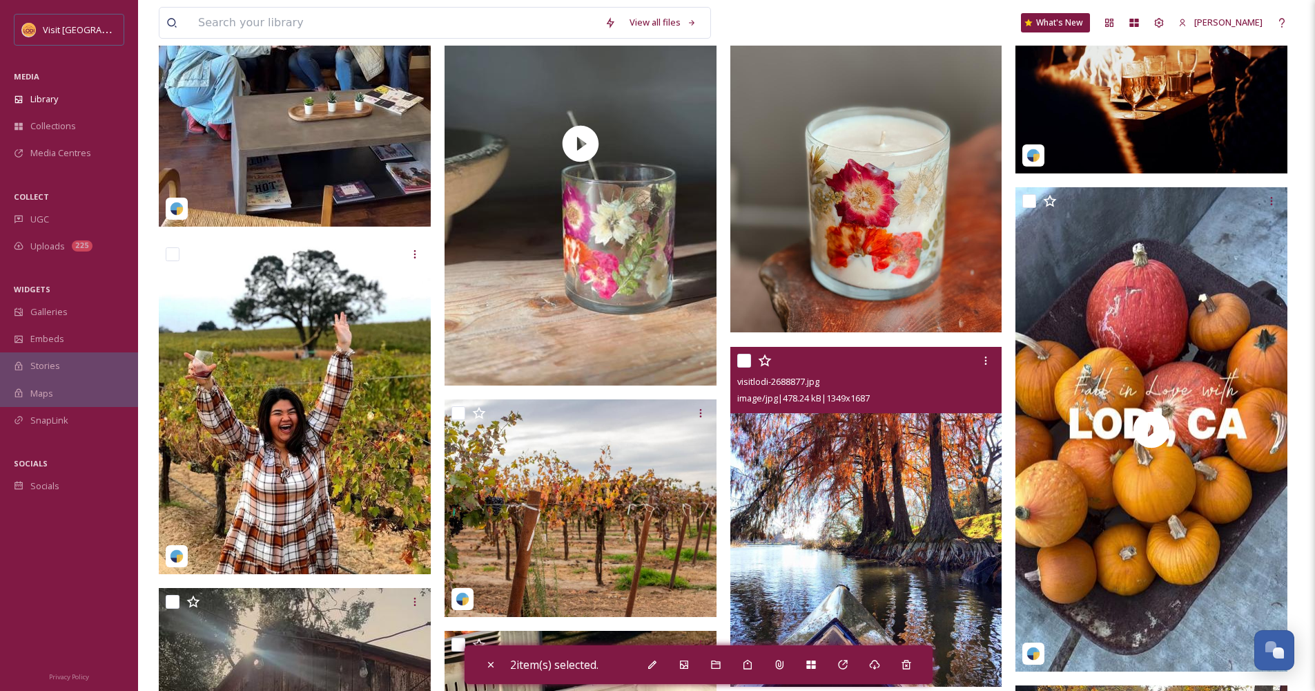
click at [747, 367] on input "checkbox" at bounding box center [744, 361] width 14 height 14
checkbox input "true"
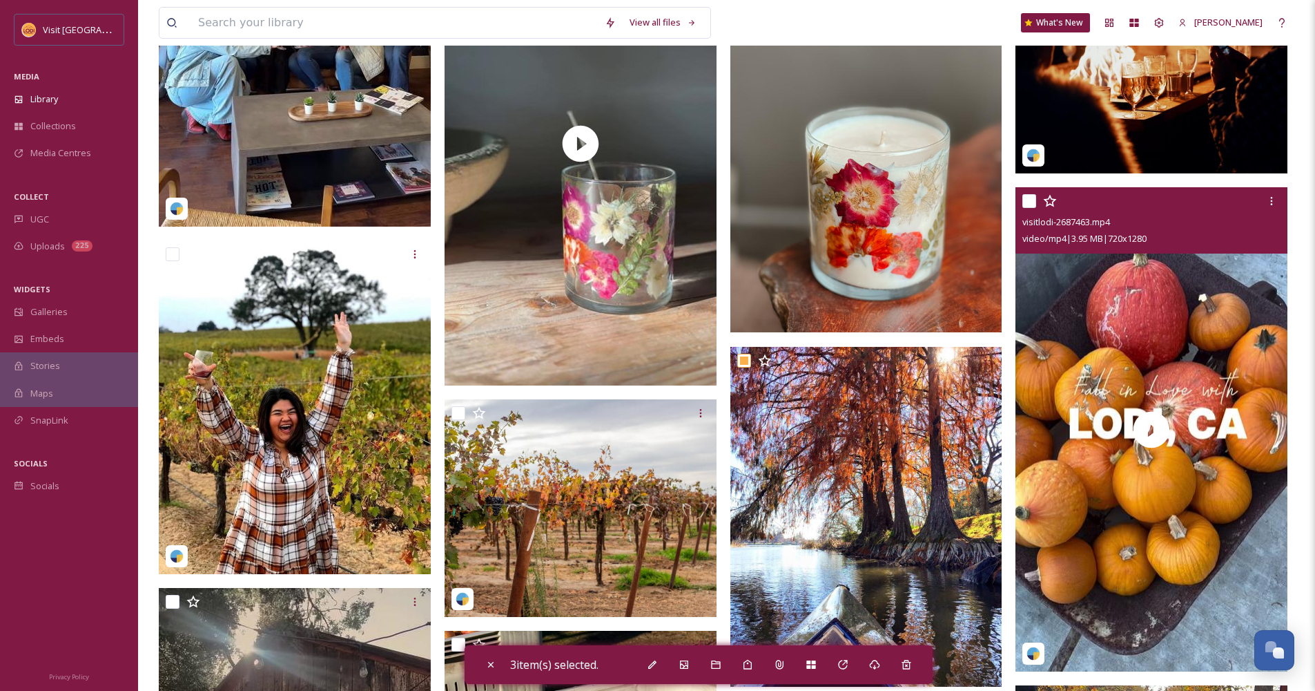
click at [1031, 208] on input "checkbox" at bounding box center [1030, 201] width 14 height 14
checkbox input "true"
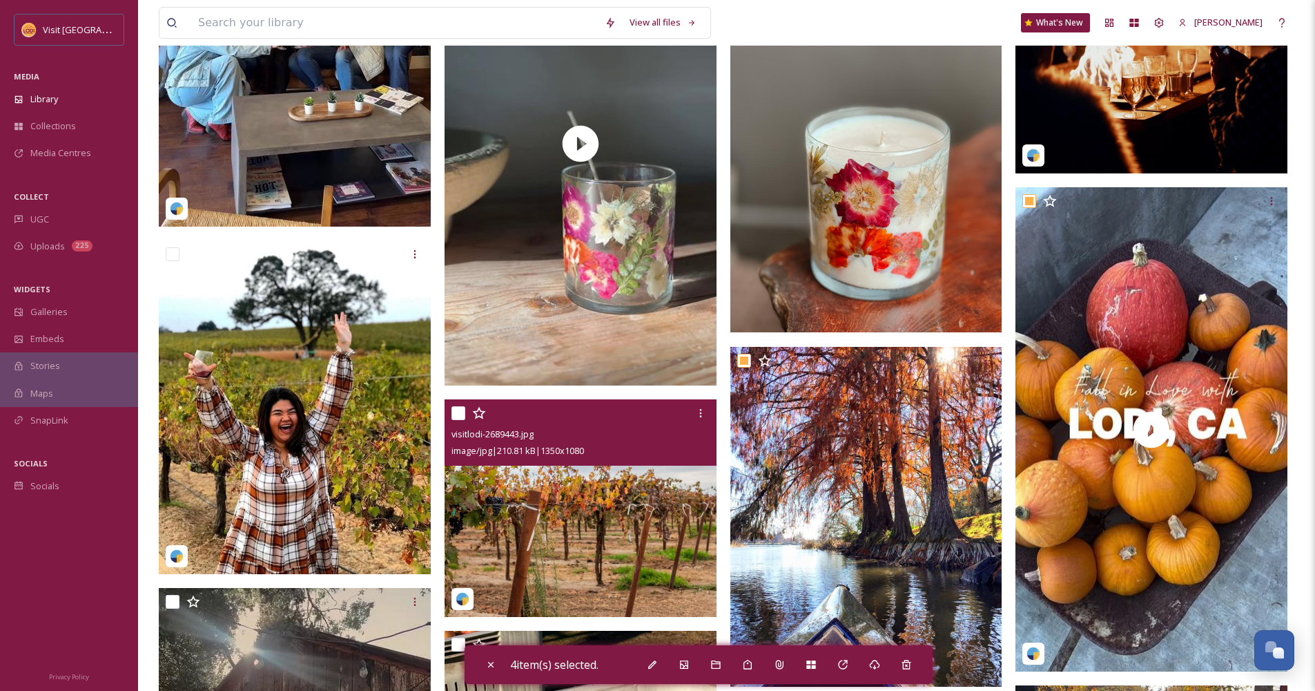
click at [456, 425] on div at bounding box center [583, 412] width 262 height 25
click at [458, 420] on input "checkbox" at bounding box center [459, 413] width 14 height 14
checkbox input "true"
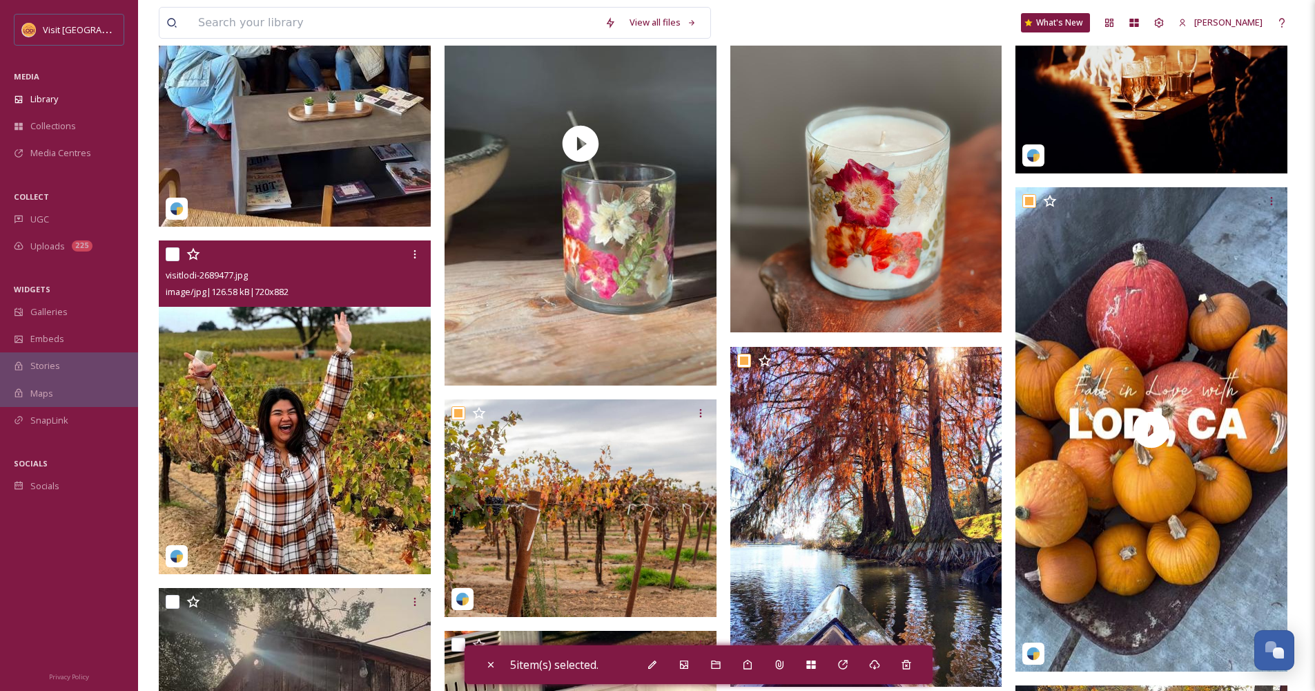
click at [170, 261] on input "checkbox" at bounding box center [173, 254] width 14 height 14
checkbox input "true"
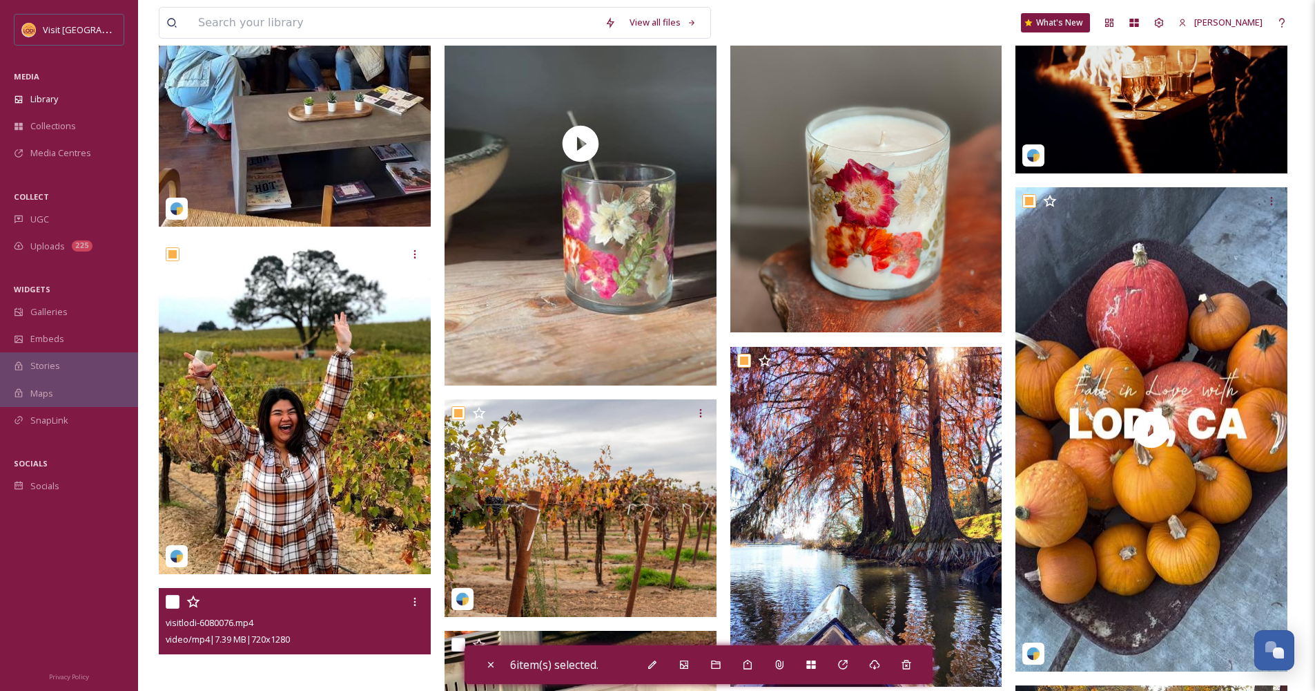
scroll to position [1501, 0]
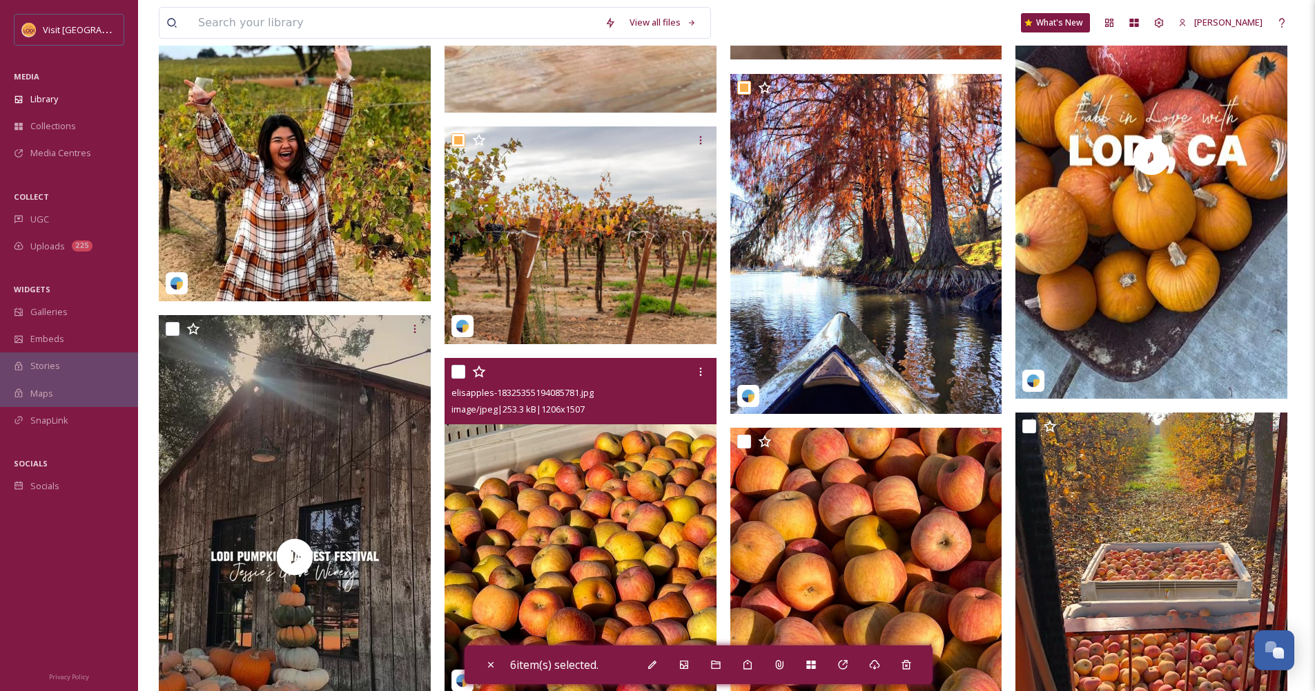
click at [459, 377] on input "checkbox" at bounding box center [459, 372] width 14 height 14
checkbox input "true"
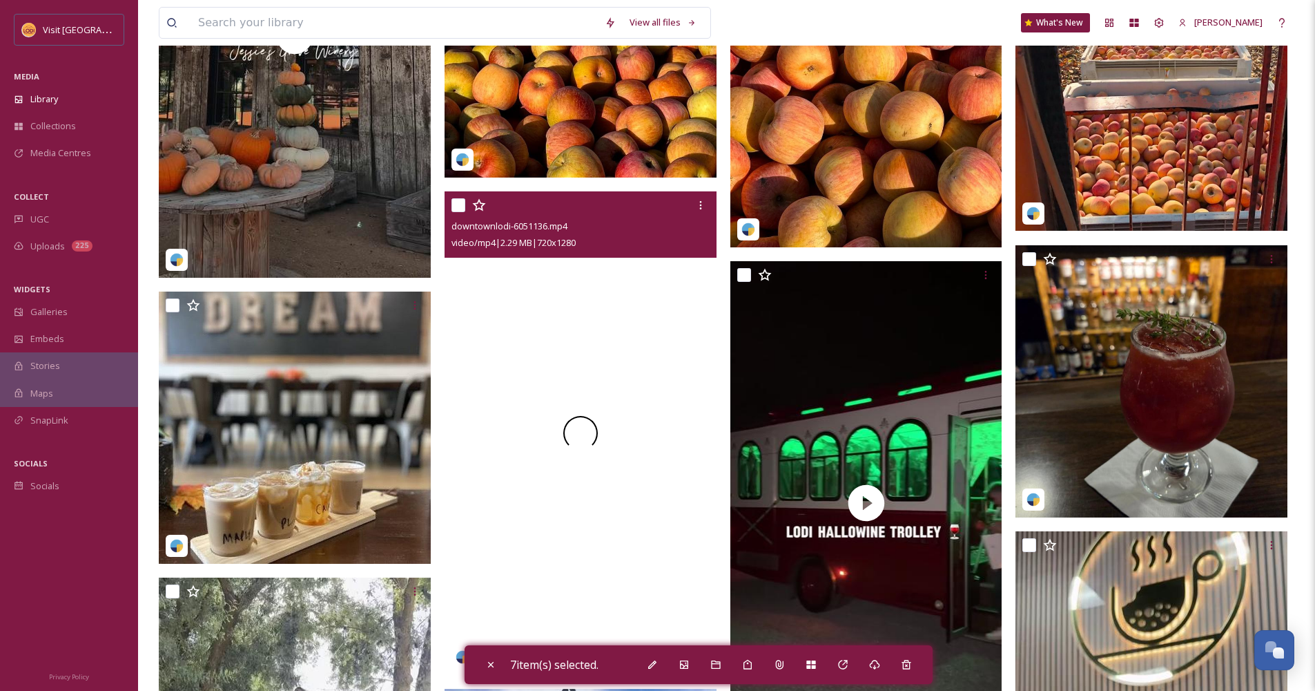
scroll to position [2115, 0]
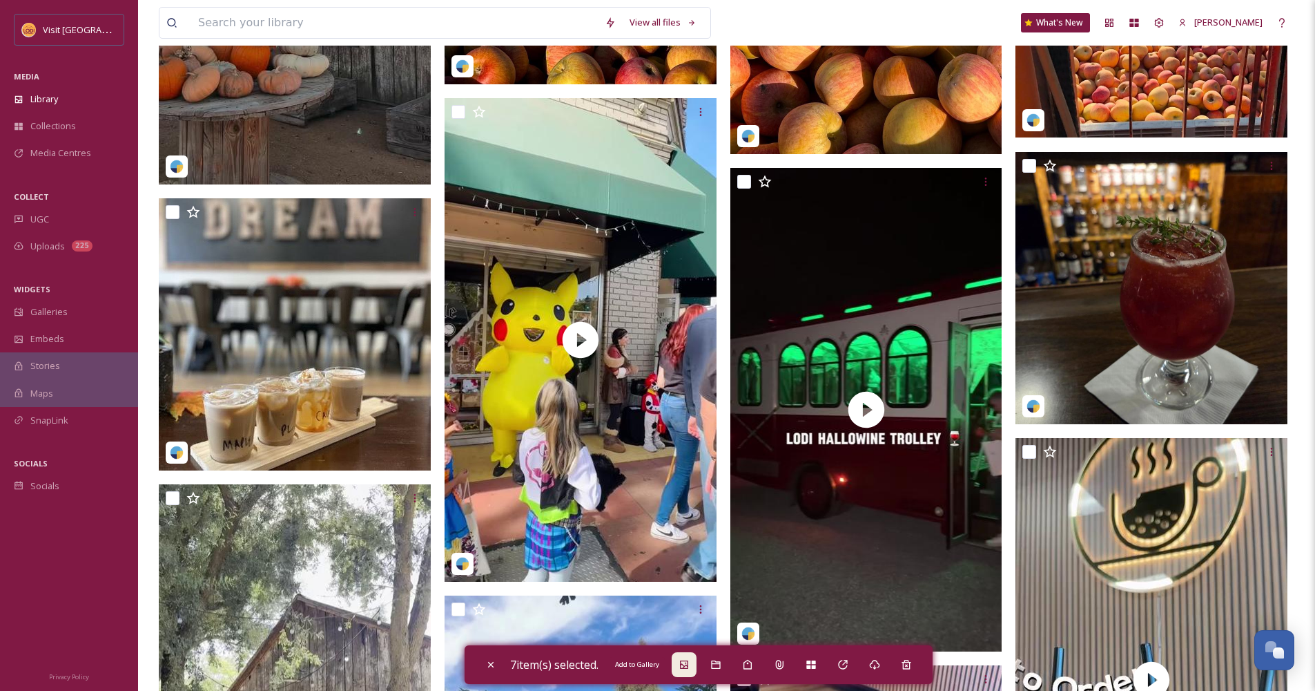
click at [695, 671] on div "Add to Gallery" at bounding box center [684, 664] width 25 height 25
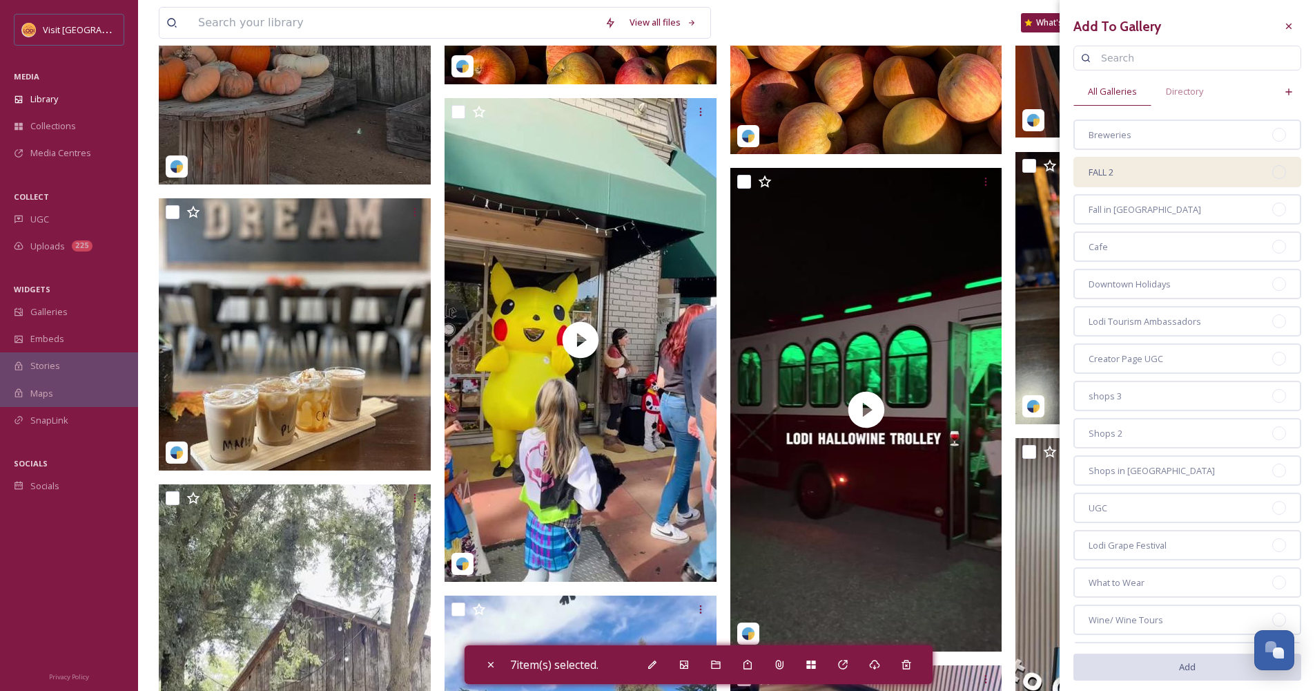
click at [1108, 169] on span "FALL 2" at bounding box center [1101, 172] width 25 height 13
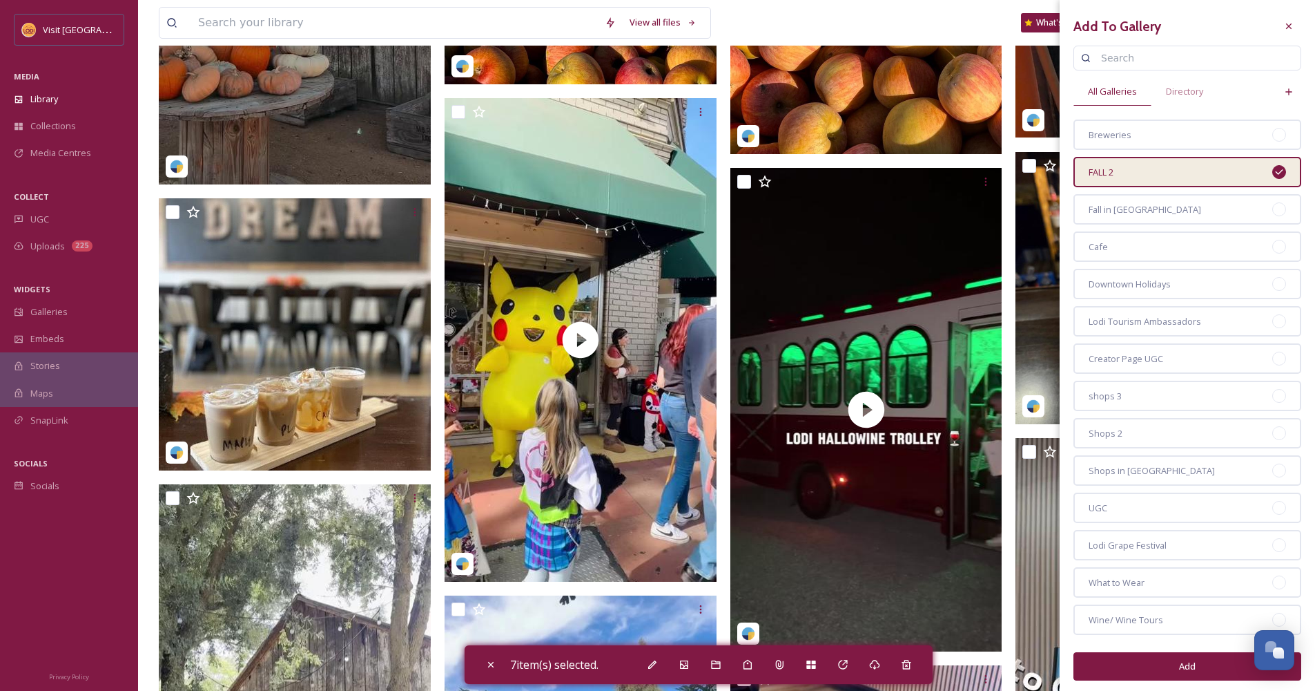
click at [1205, 667] on button "Add" at bounding box center [1188, 666] width 228 height 28
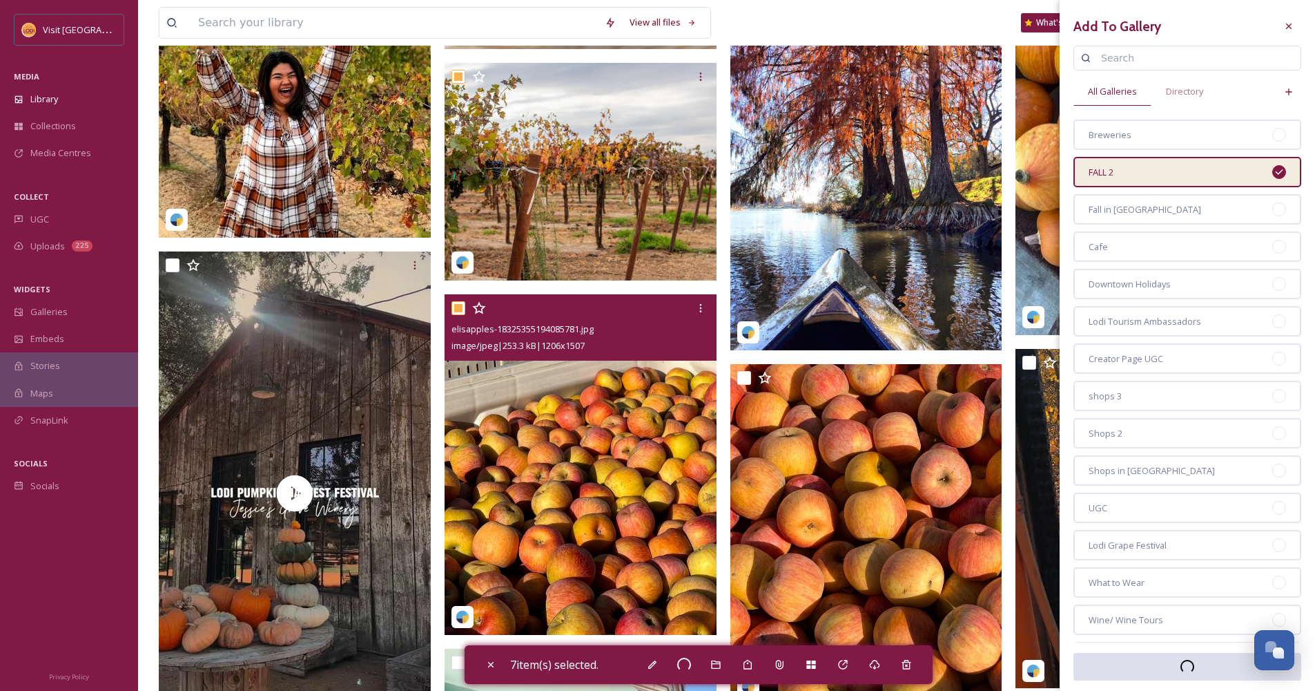
scroll to position [1562, 0]
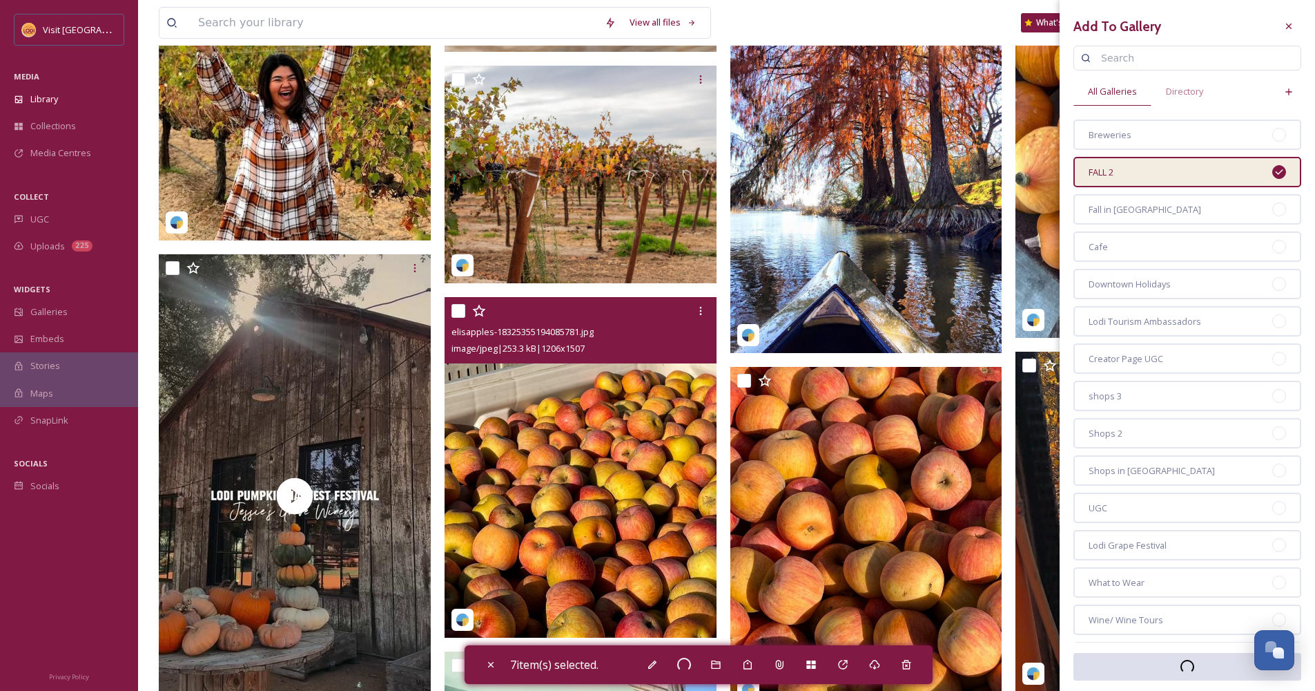
checkbox input "false"
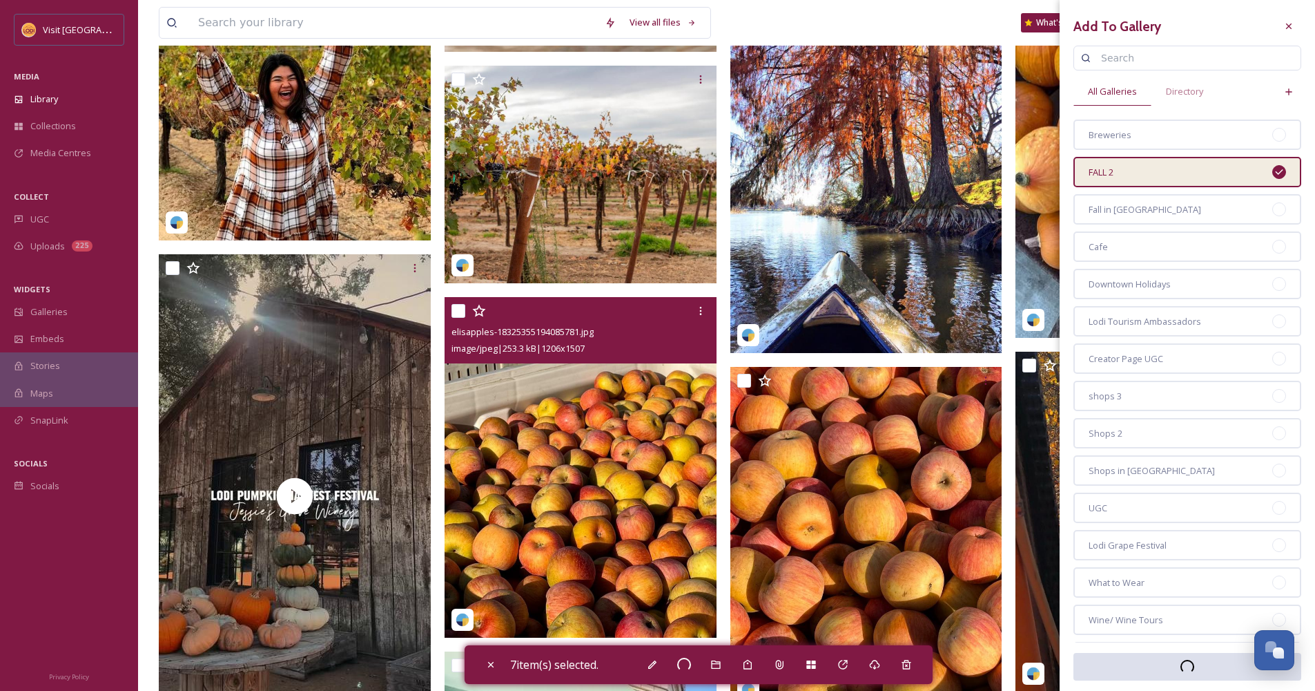
checkbox input "false"
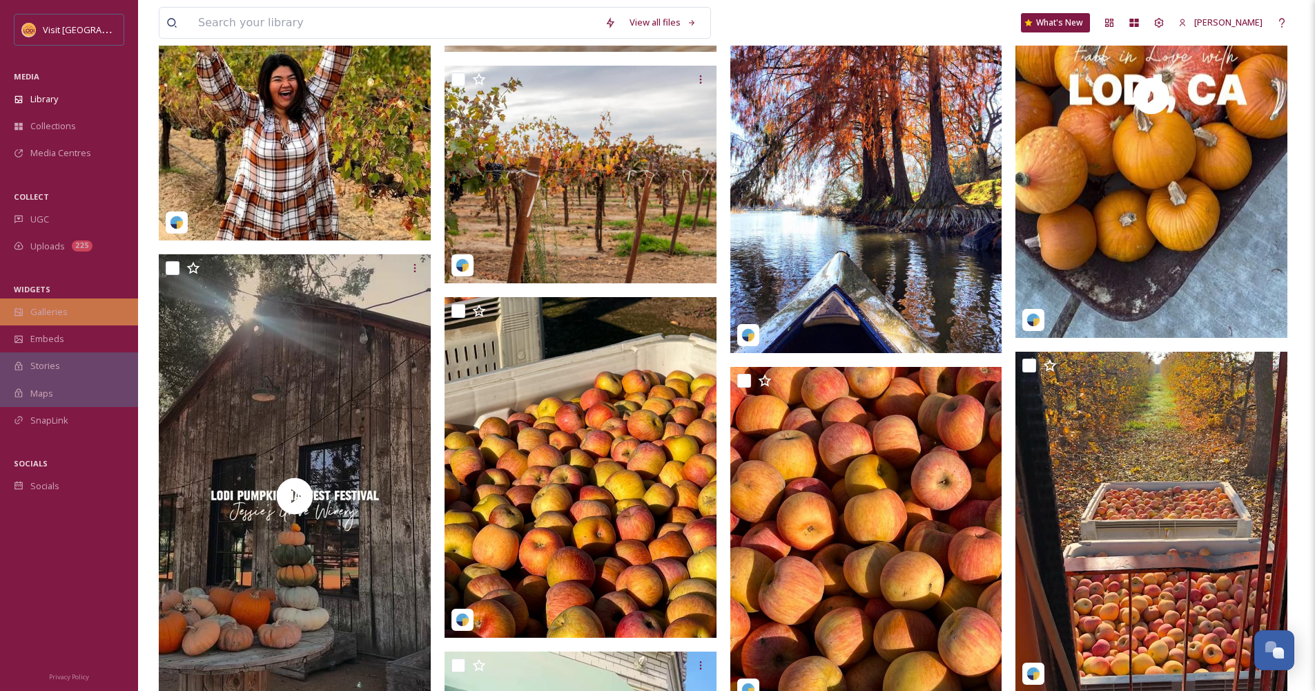
click at [88, 316] on div "Galleries" at bounding box center [69, 311] width 138 height 27
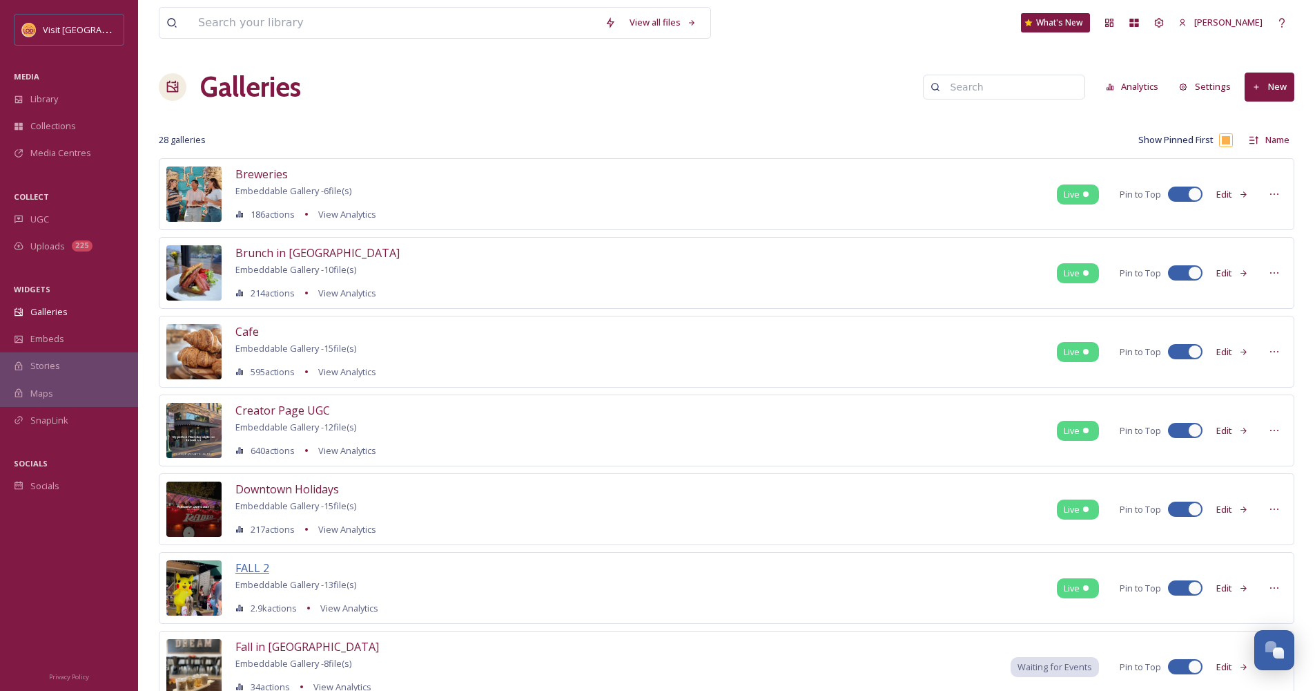
click at [257, 568] on span "FALL 2" at bounding box center [252, 567] width 34 height 15
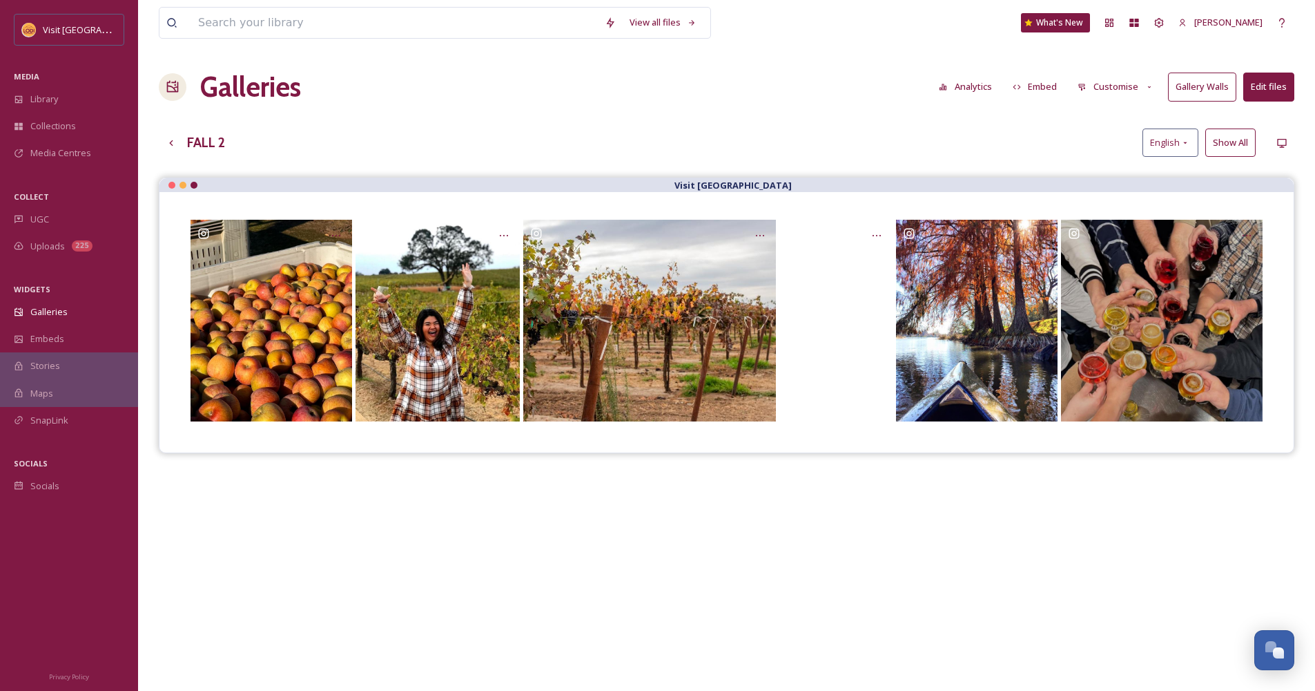
click at [1040, 85] on button "Embed" at bounding box center [1035, 86] width 59 height 27
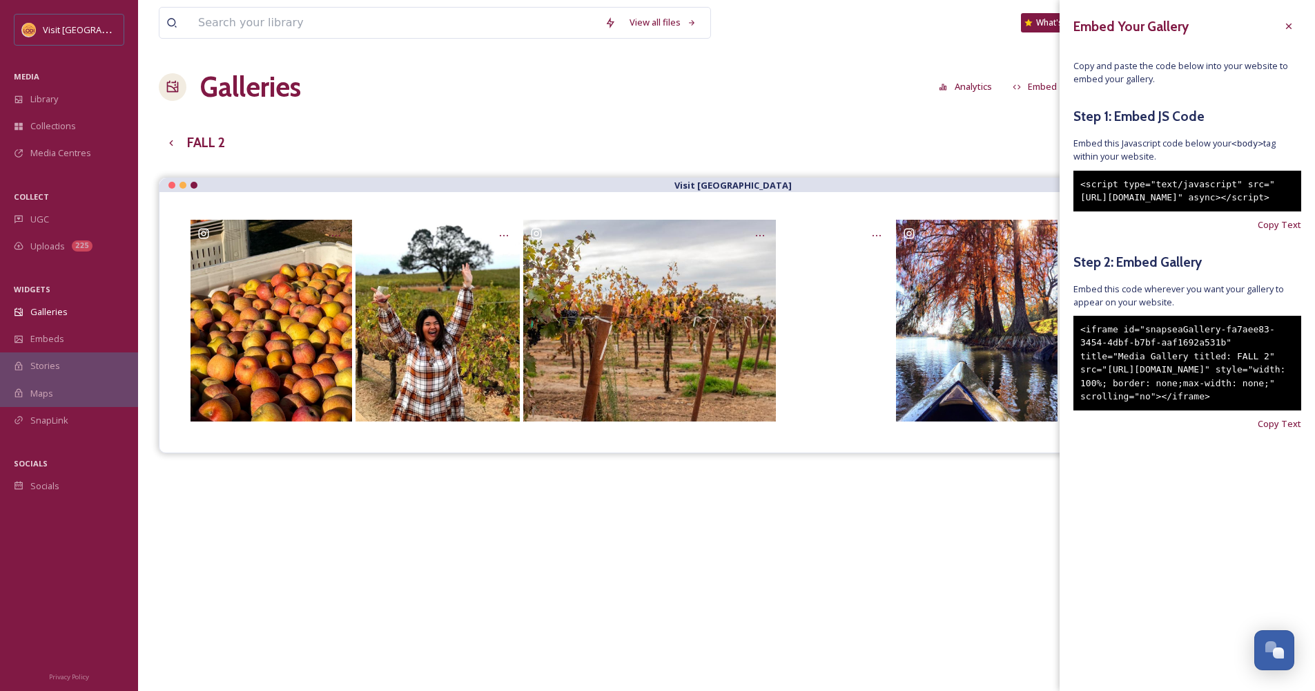
drag, startPoint x: 1157, startPoint y: 441, endPoint x: 1121, endPoint y: 434, distance: 36.7
click at [1121, 410] on div "<iframe id="snapseaGallery-fa7aee83-3454-4dbf-b7bf-aaf1692a531b" title="Media G…" at bounding box center [1188, 363] width 228 height 95
click at [1140, 410] on div "<iframe id="snapseaGallery-fa7aee83-3454-4dbf-b7bf-aaf1692a531b" title="Media G…" at bounding box center [1188, 363] width 228 height 95
drag, startPoint x: 1140, startPoint y: 446, endPoint x: 1081, endPoint y: 353, distance: 110.2
click at [1081, 353] on div "<iframe id="snapseaGallery-fa7aee83-3454-4dbf-b7bf-aaf1692a531b" title="Media G…" at bounding box center [1188, 363] width 228 height 95
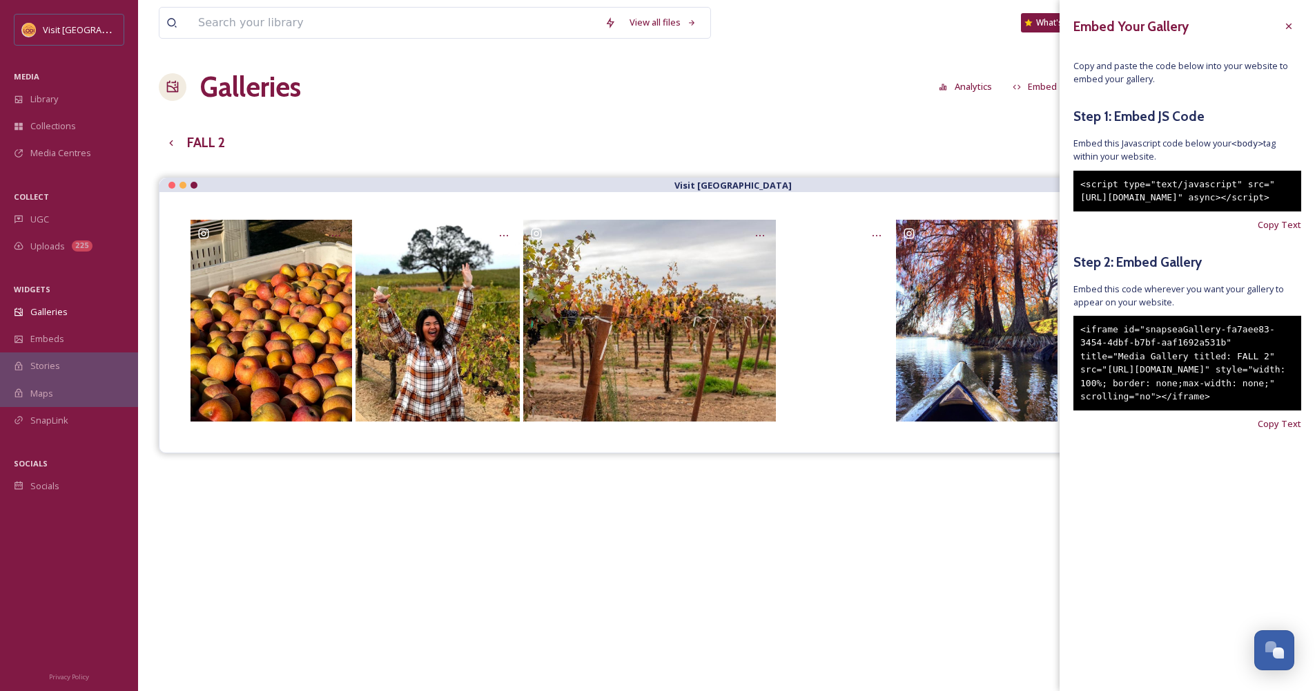
copy div "<iframe id="snapseaGallery-fa7aee83-3454-4dbf-b7bf-aaf1692a531b" title="Media G…"
